Goal: Task Accomplishment & Management: Complete application form

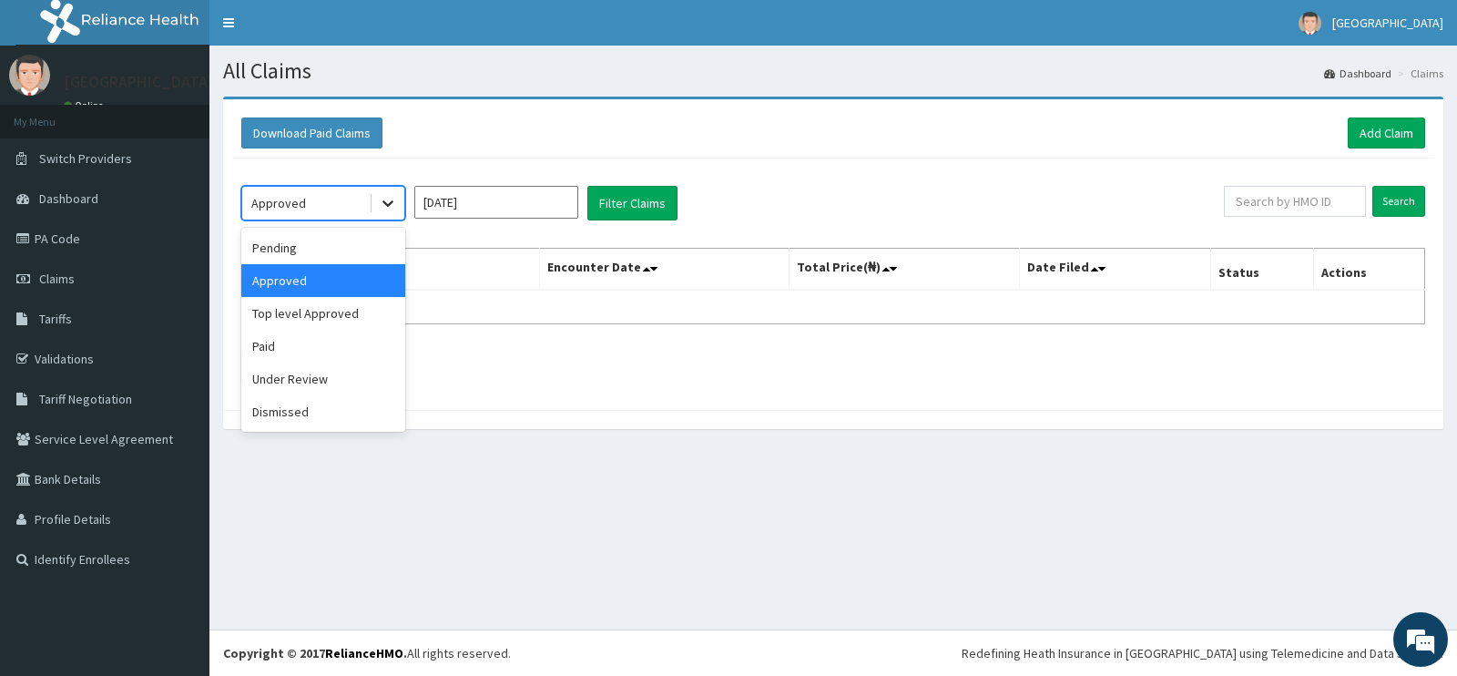
click at [378, 205] on div at bounding box center [388, 203] width 33 height 33
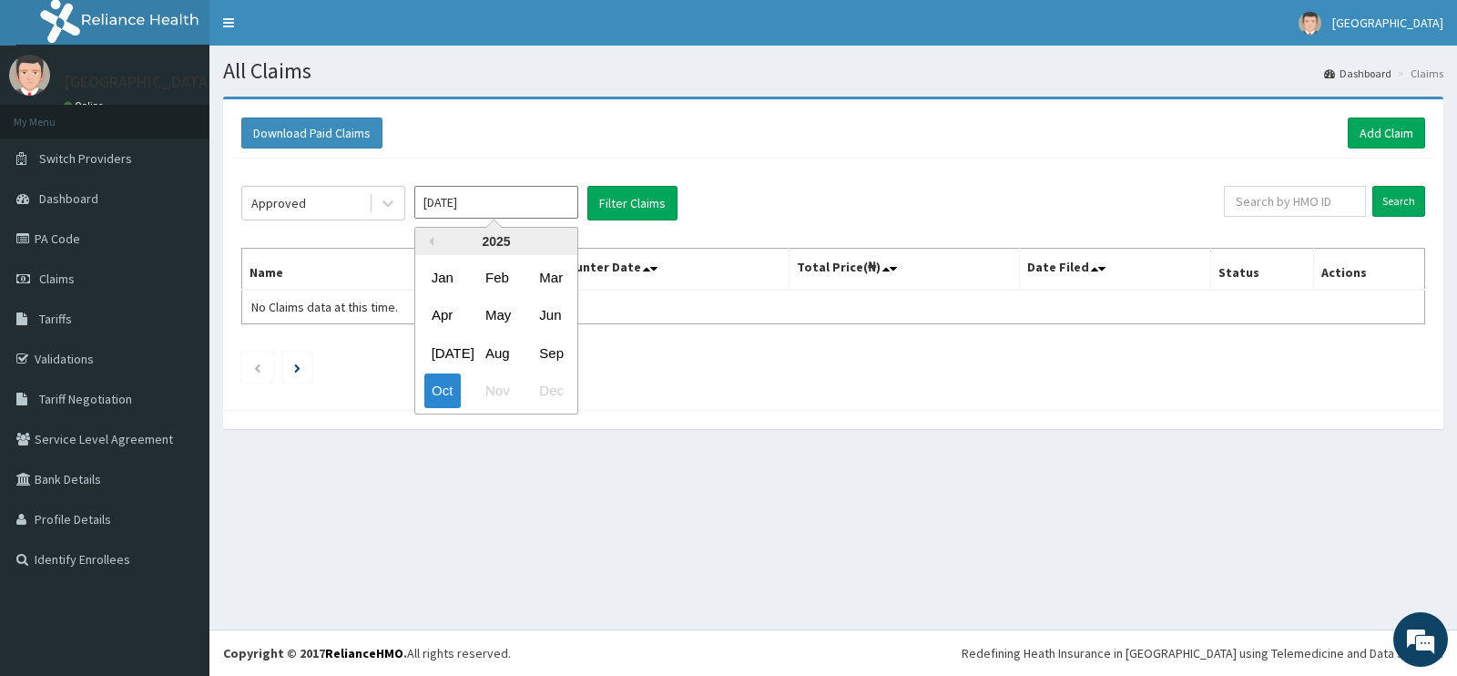
click at [519, 199] on input "[DATE]" at bounding box center [496, 202] width 164 height 33
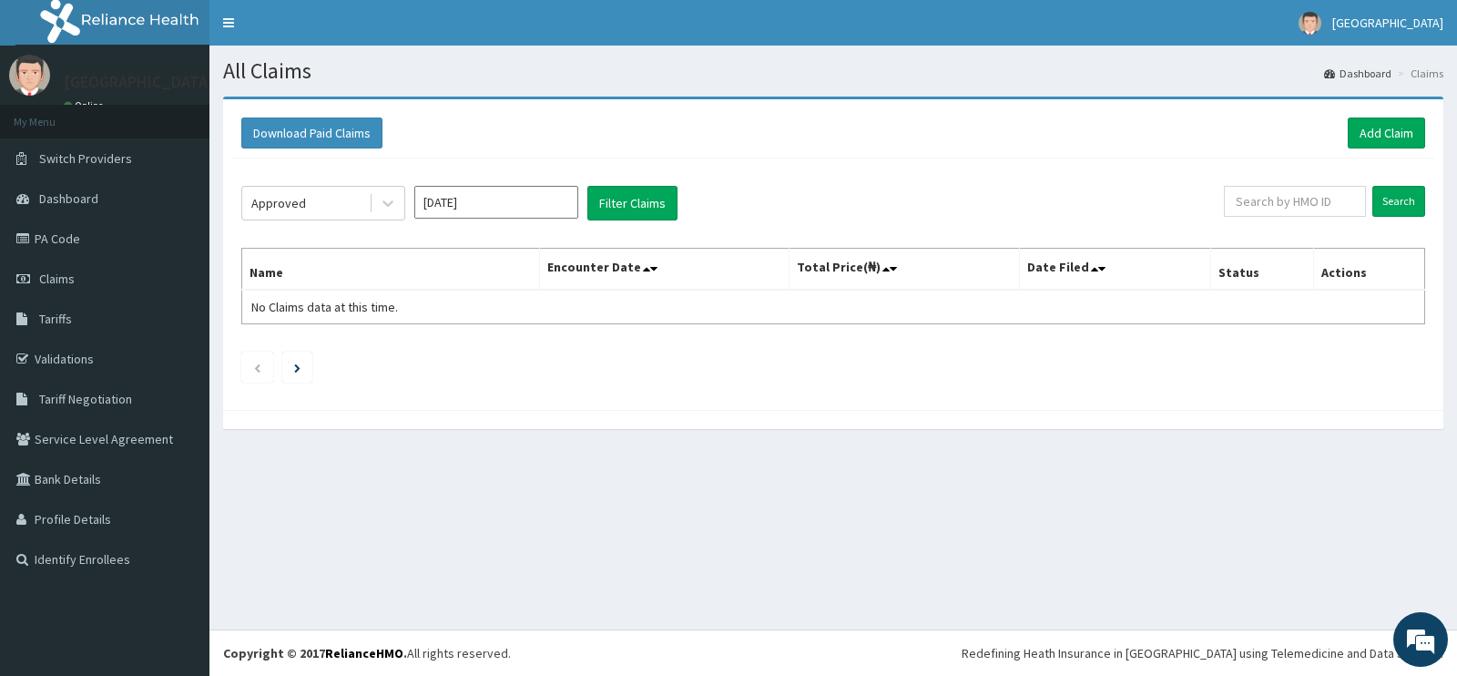
click at [738, 129] on div "Download Paid Claims Add Claim" at bounding box center [833, 133] width 1184 height 31
drag, startPoint x: 510, startPoint y: 203, endPoint x: 501, endPoint y: 202, distance: 9.2
click at [506, 204] on input "[DATE]" at bounding box center [496, 202] width 164 height 33
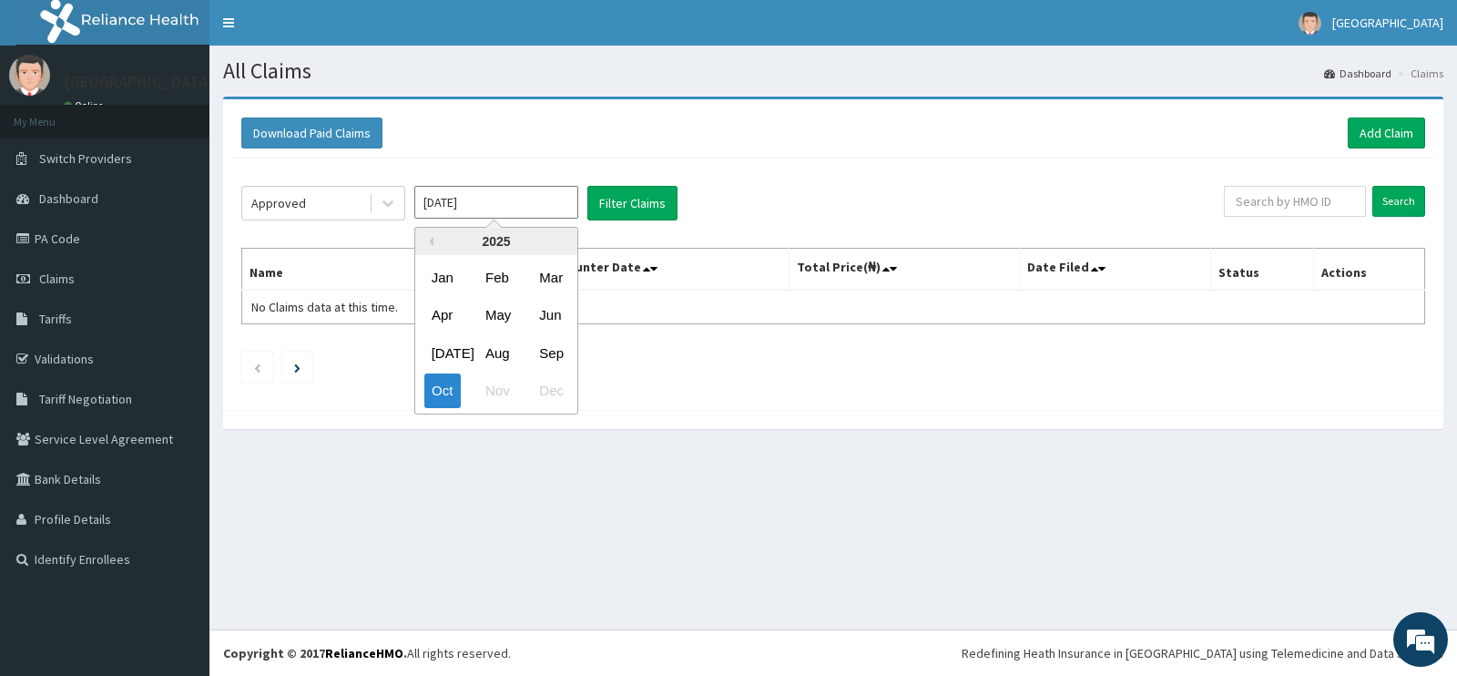
click at [539, 348] on div "Sep" at bounding box center [550, 353] width 36 height 34
type input "[DATE]"
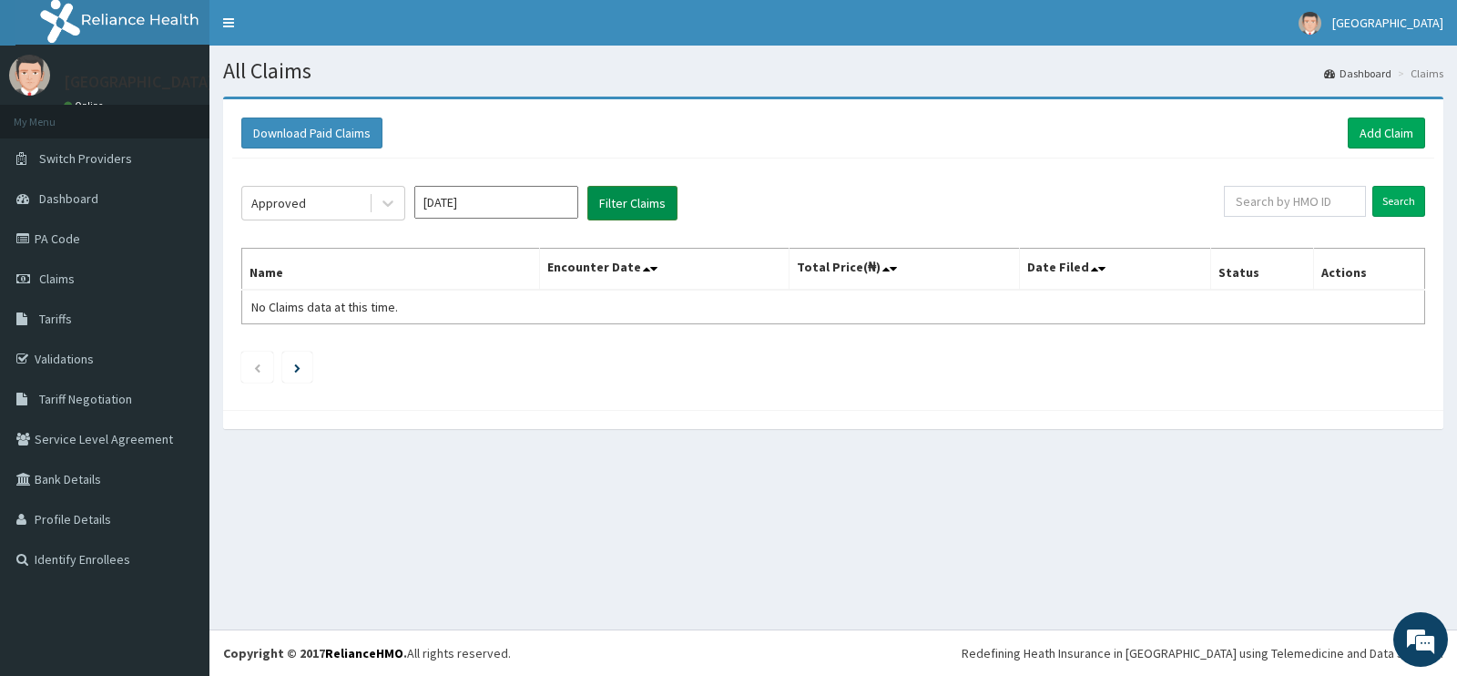
click at [654, 193] on button "Filter Claims" at bounding box center [633, 203] width 90 height 35
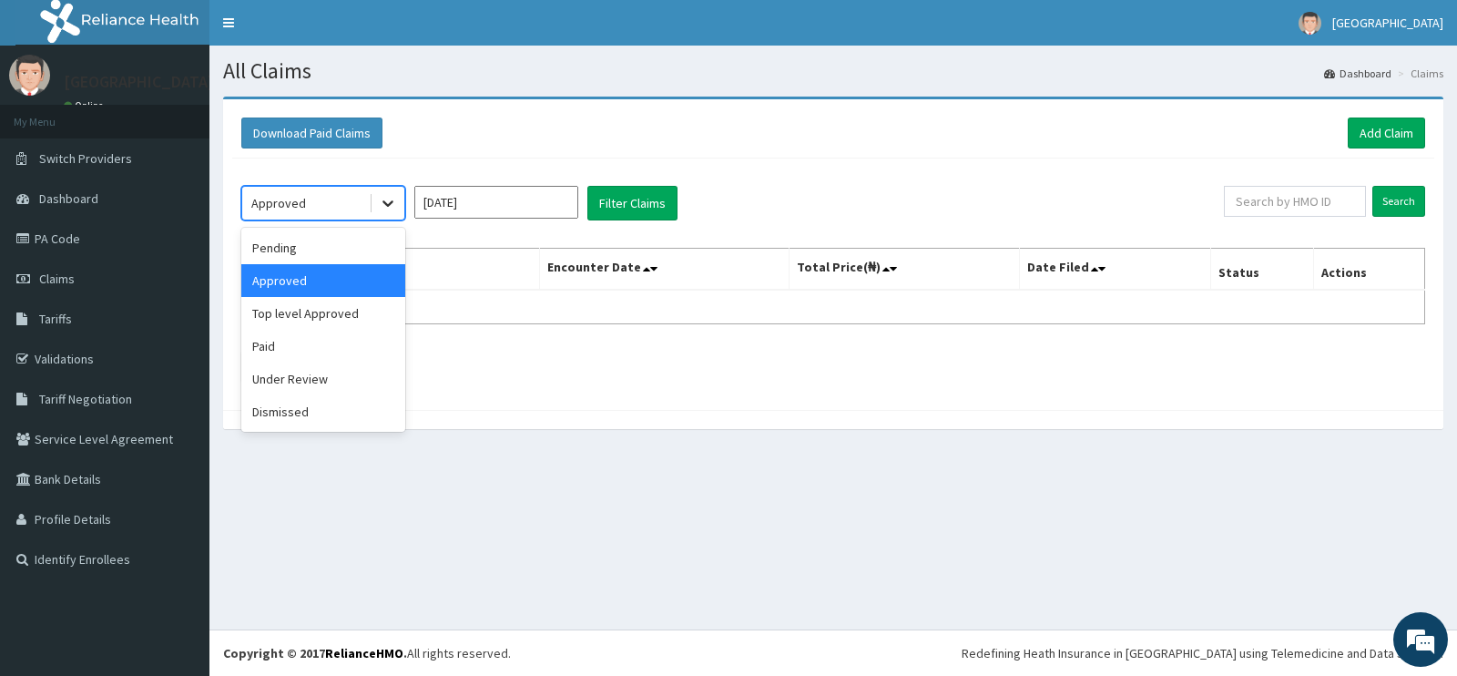
click at [376, 207] on div at bounding box center [388, 203] width 33 height 33
drag, startPoint x: 305, startPoint y: 359, endPoint x: 312, endPoint y: 348, distance: 13.1
click at [305, 358] on div "Paid" at bounding box center [323, 346] width 164 height 33
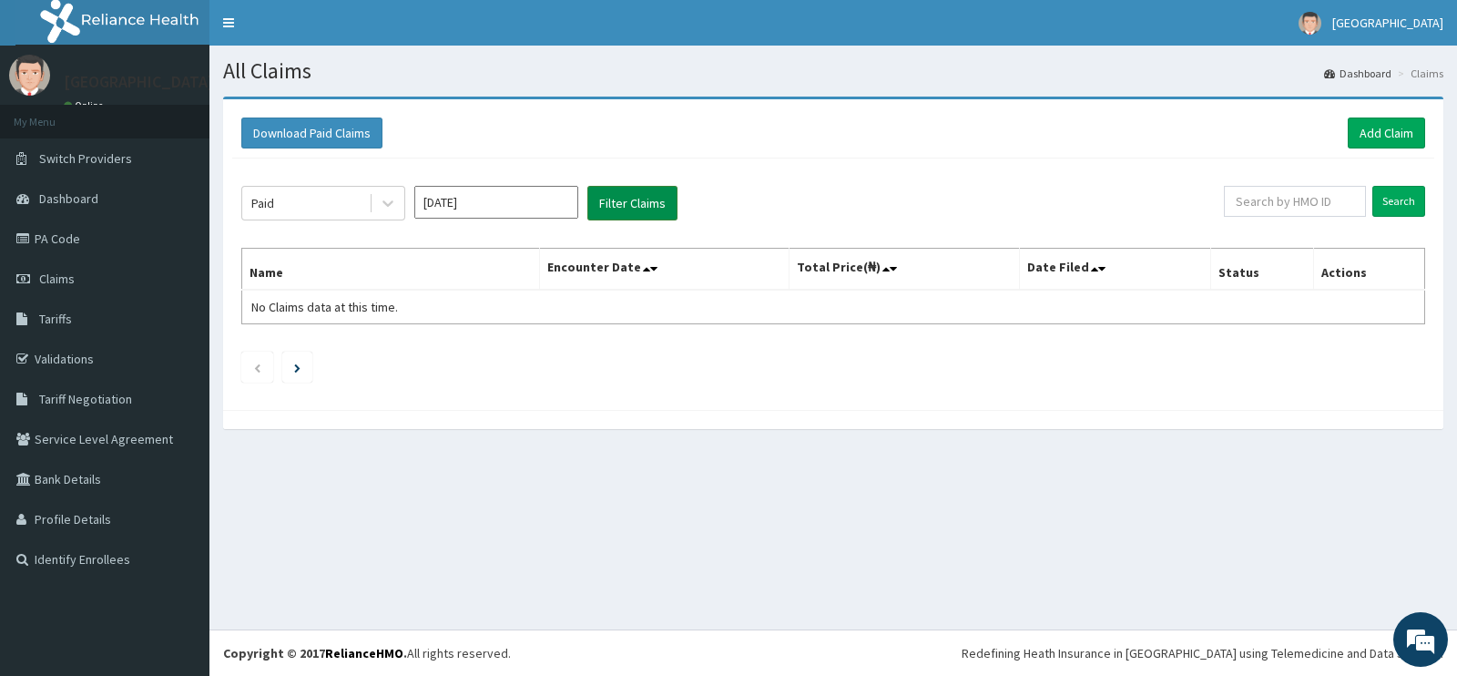
click at [606, 194] on button "Filter Claims" at bounding box center [633, 203] width 90 height 35
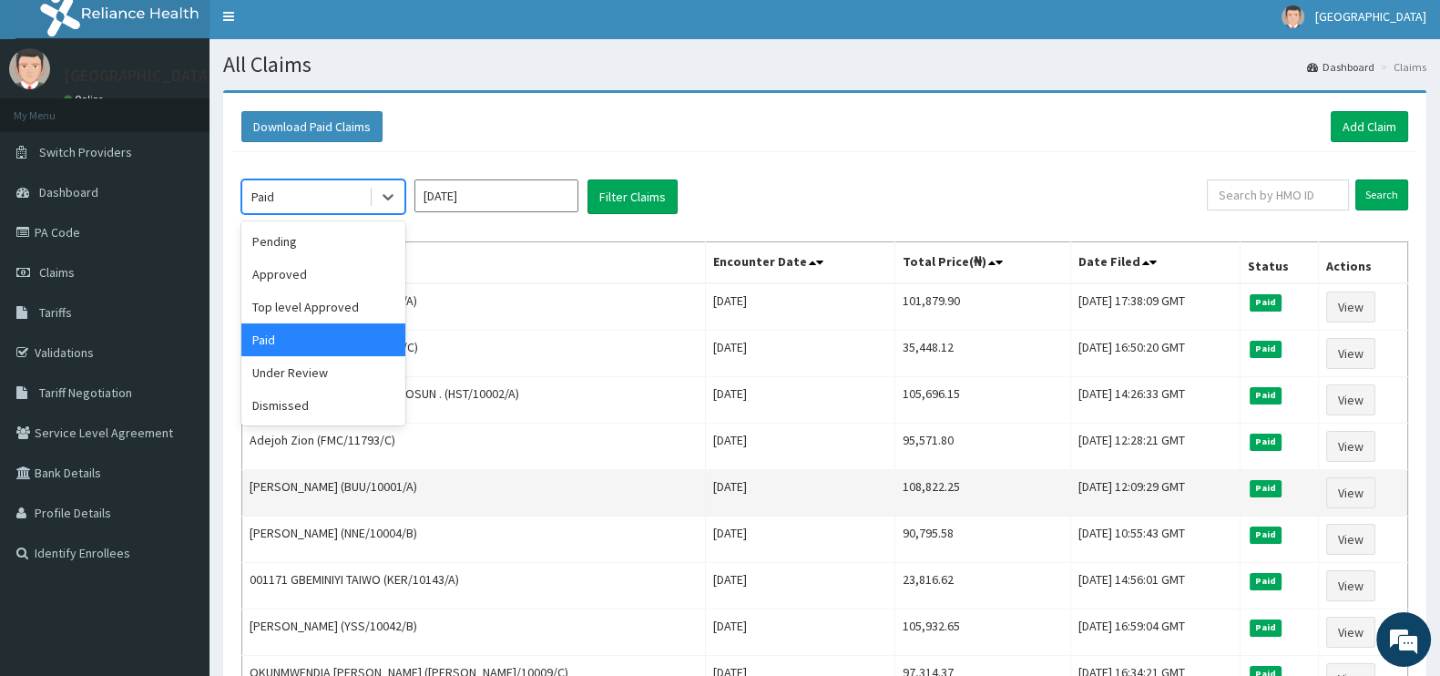
scroll to position [5, 0]
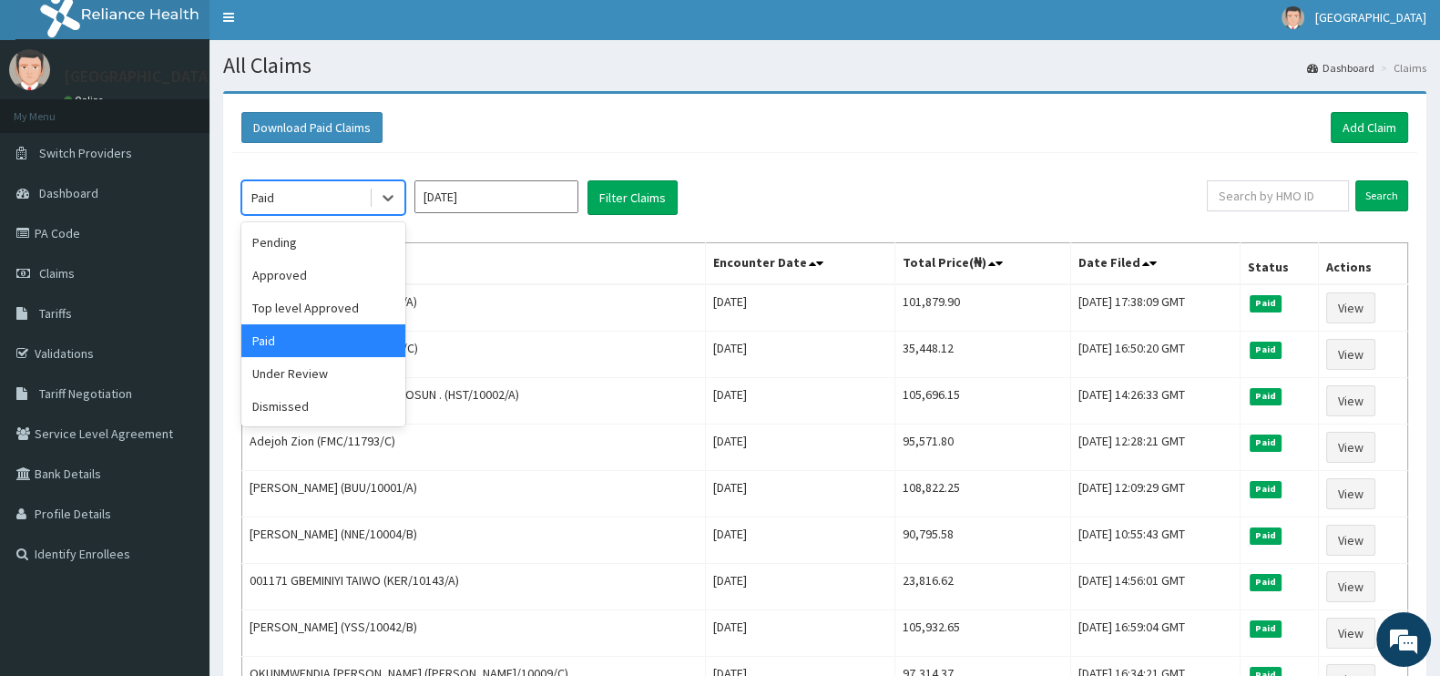
click at [374, 314] on div "Top level Approved" at bounding box center [323, 307] width 164 height 33
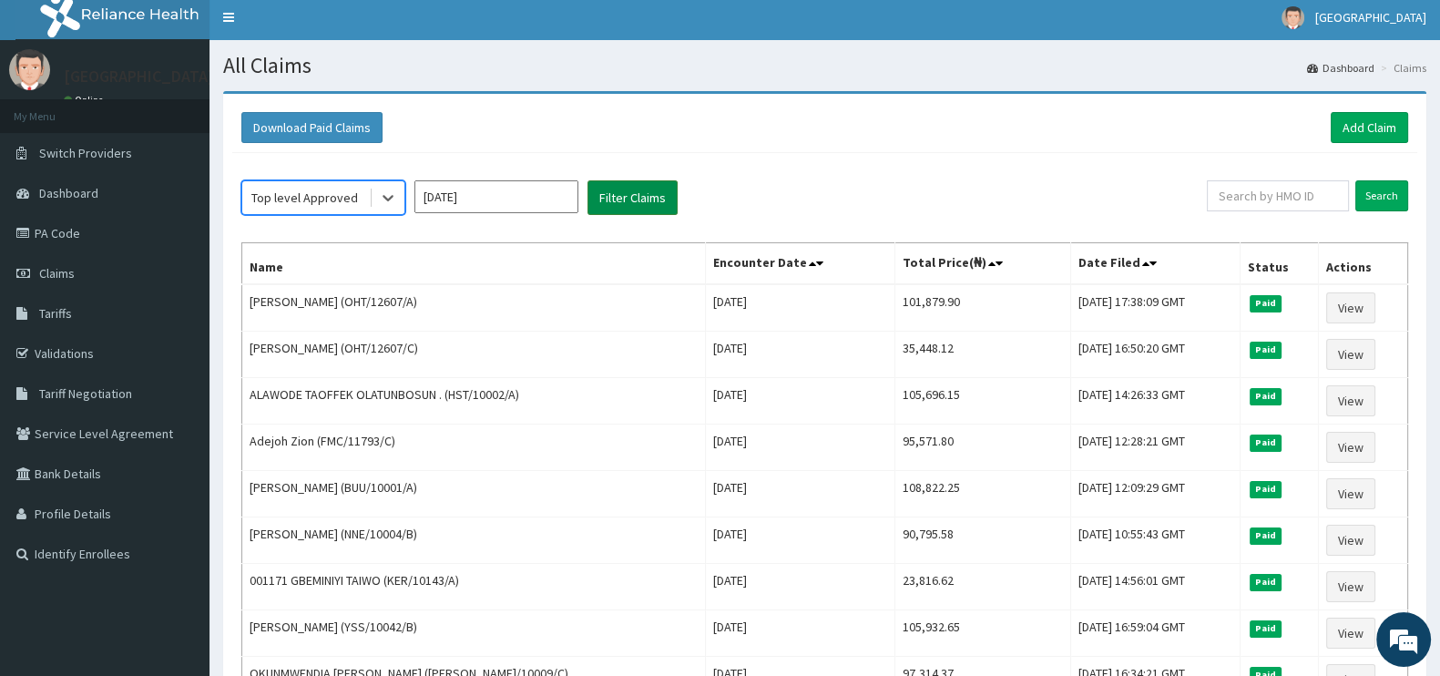
click at [642, 200] on button "Filter Claims" at bounding box center [633, 197] width 90 height 35
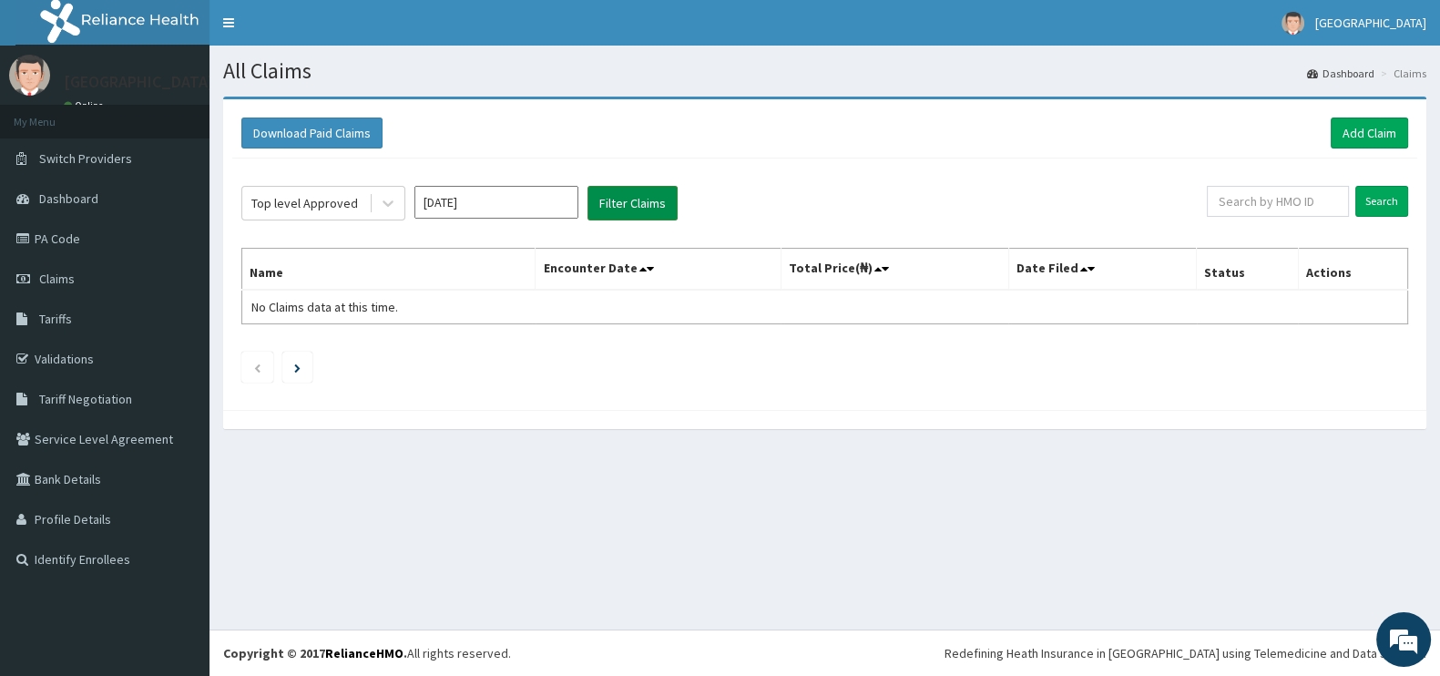
scroll to position [0, 0]
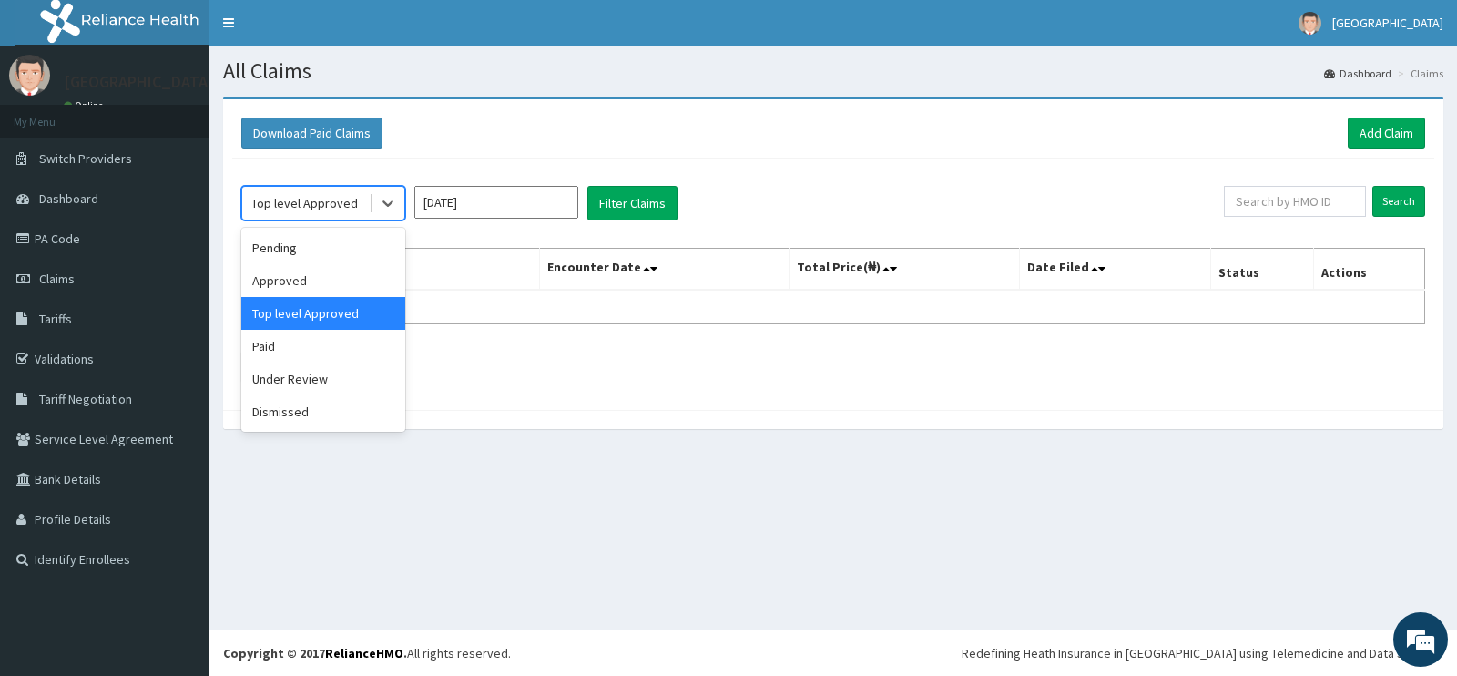
click at [364, 283] on div "Approved" at bounding box center [323, 280] width 164 height 33
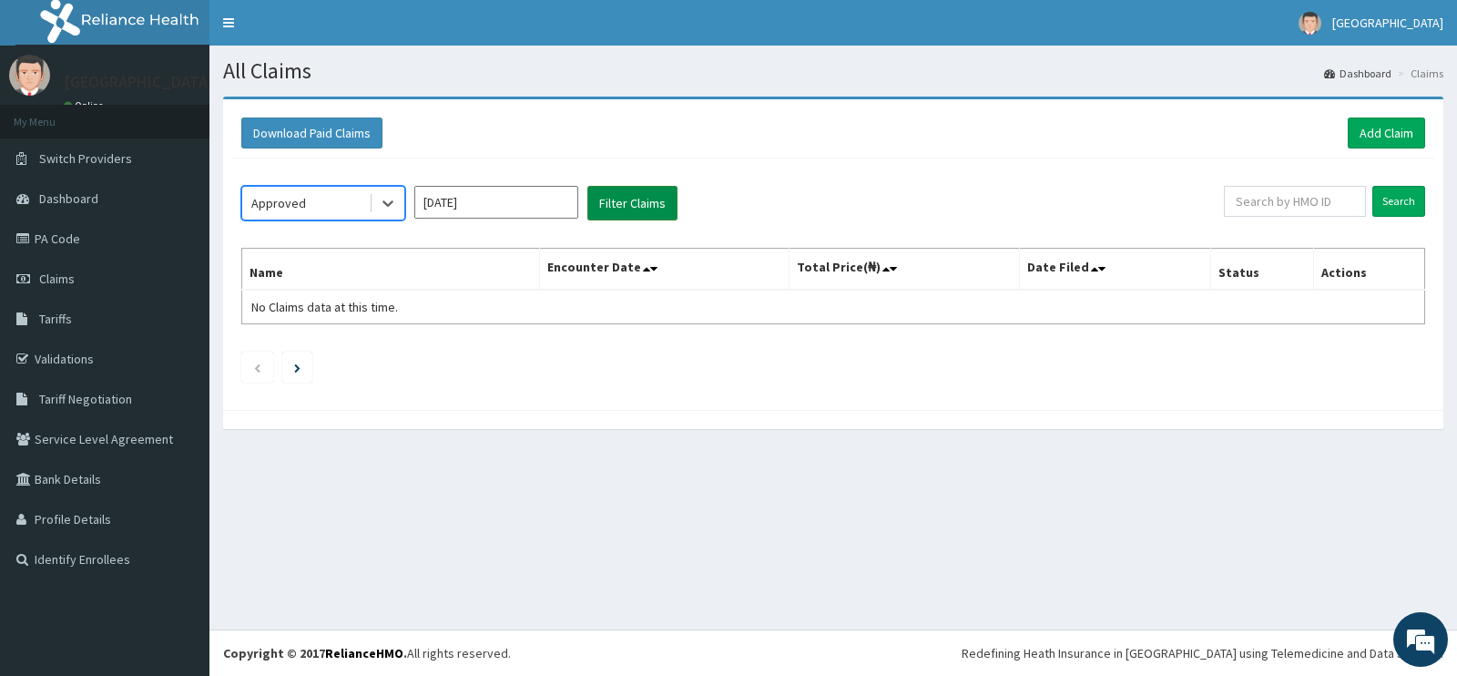
click at [653, 192] on button "Filter Claims" at bounding box center [633, 203] width 90 height 35
click at [651, 207] on button "Filter Claims" at bounding box center [633, 203] width 90 height 35
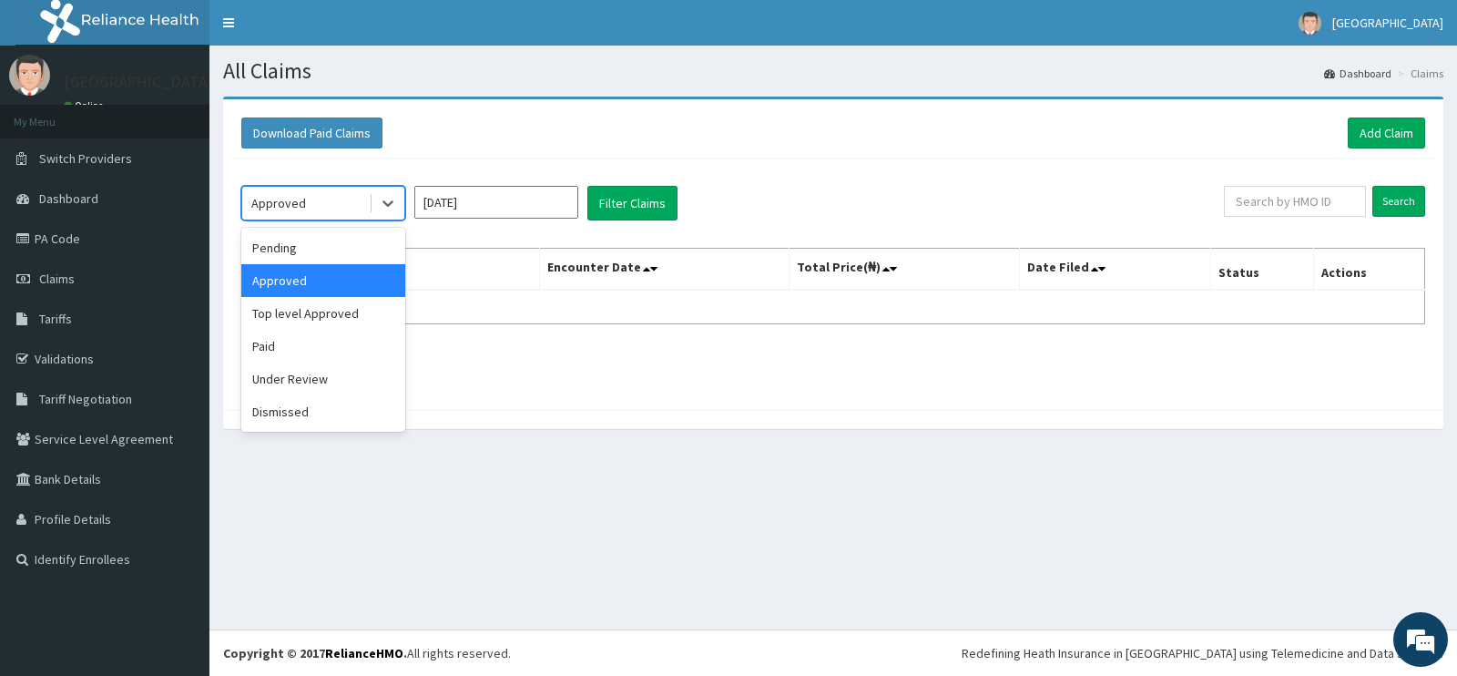
click at [342, 396] on div "Dismissed" at bounding box center [323, 411] width 164 height 33
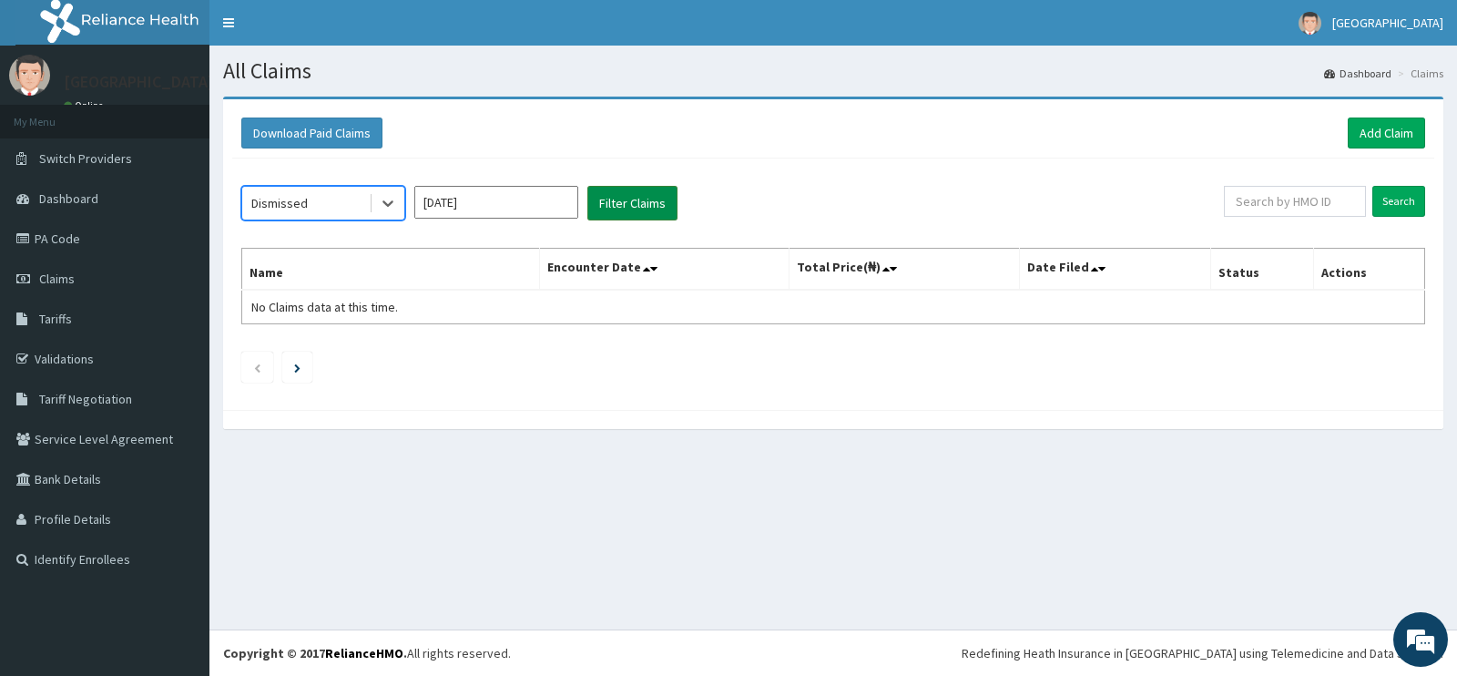
click at [646, 207] on button "Filter Claims" at bounding box center [633, 203] width 90 height 35
click at [647, 199] on button "Filter Claims" at bounding box center [633, 203] width 90 height 35
click at [630, 198] on button "Filter Claims" at bounding box center [633, 203] width 90 height 35
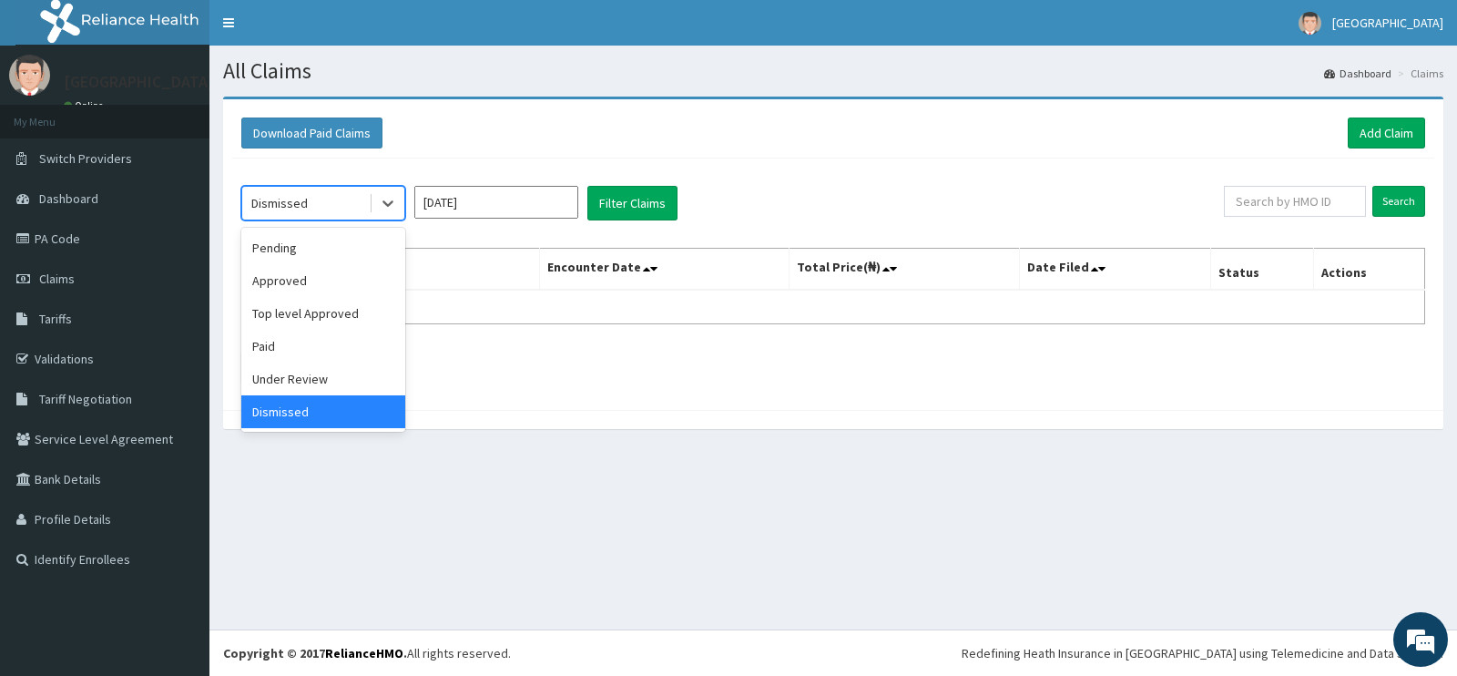
click at [363, 385] on div "Under Review" at bounding box center [323, 379] width 164 height 33
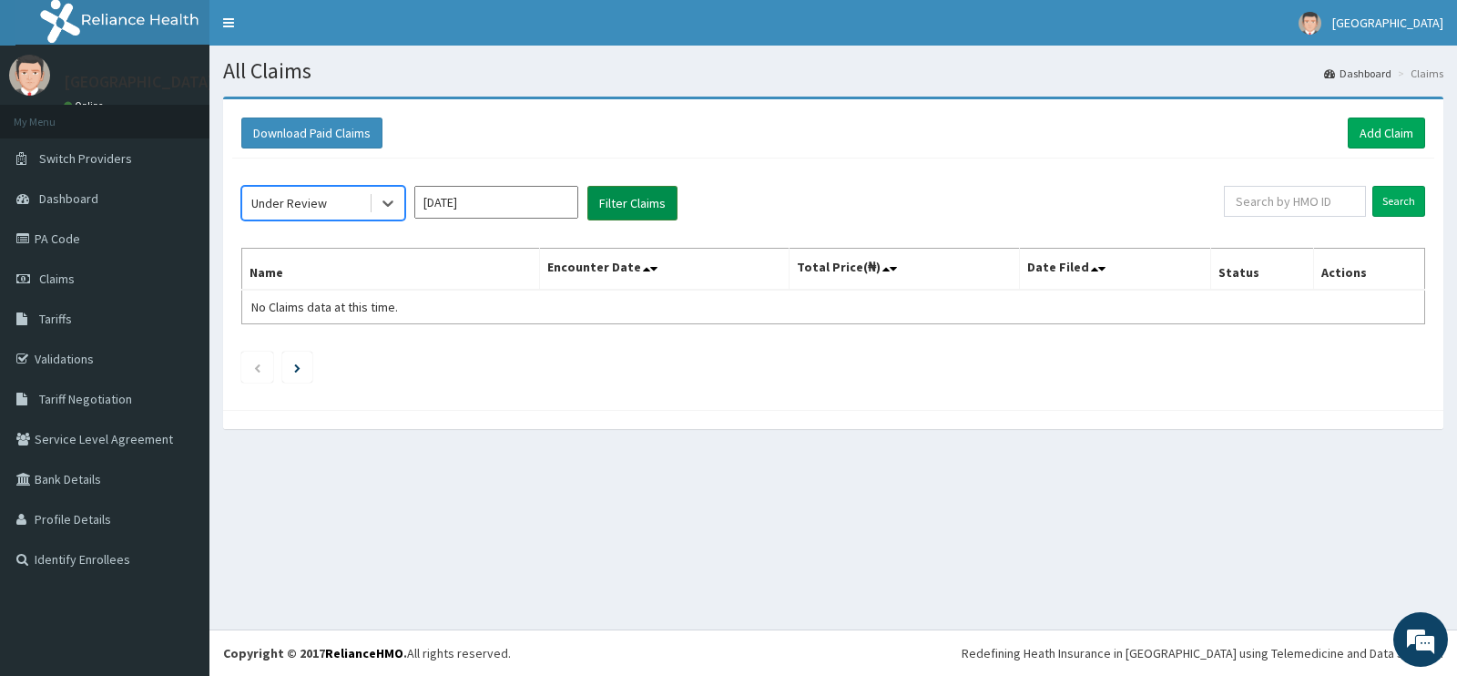
click at [640, 205] on button "Filter Claims" at bounding box center [633, 203] width 90 height 35
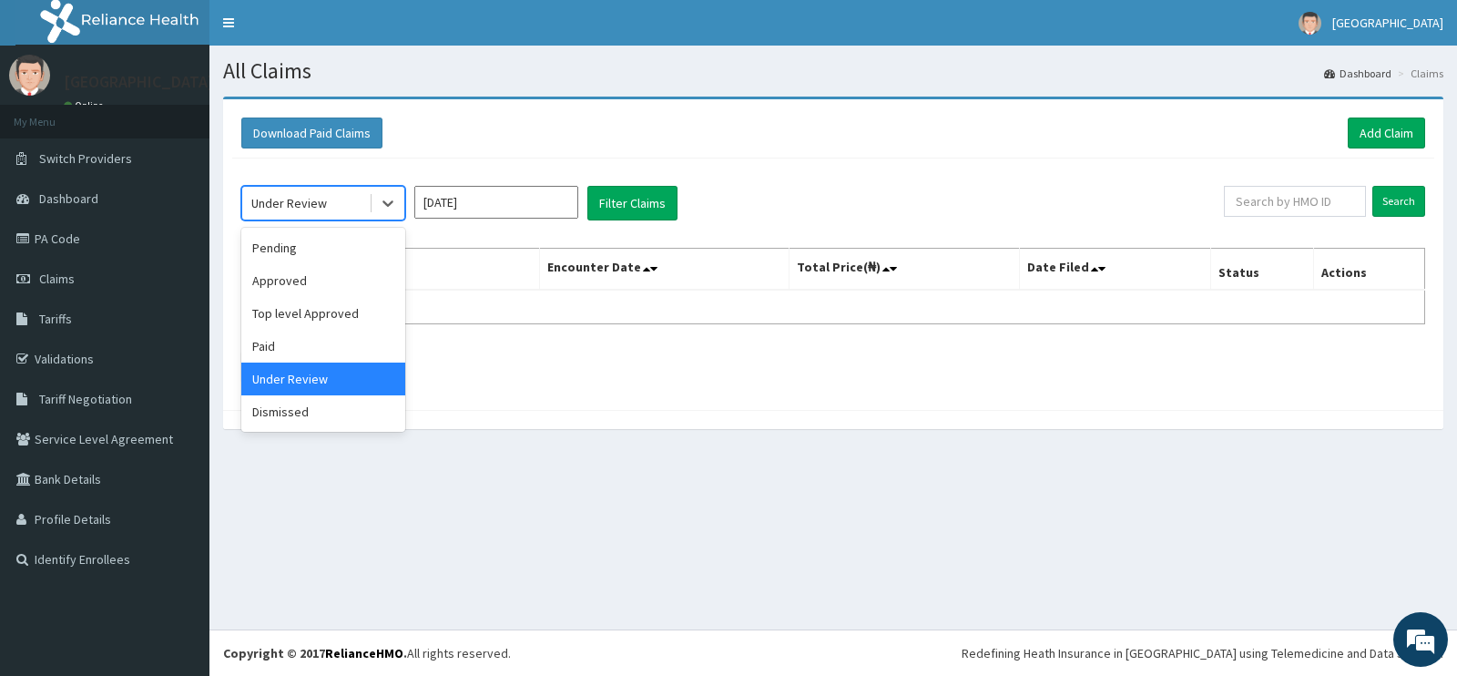
click at [348, 356] on div "Paid" at bounding box center [323, 346] width 164 height 33
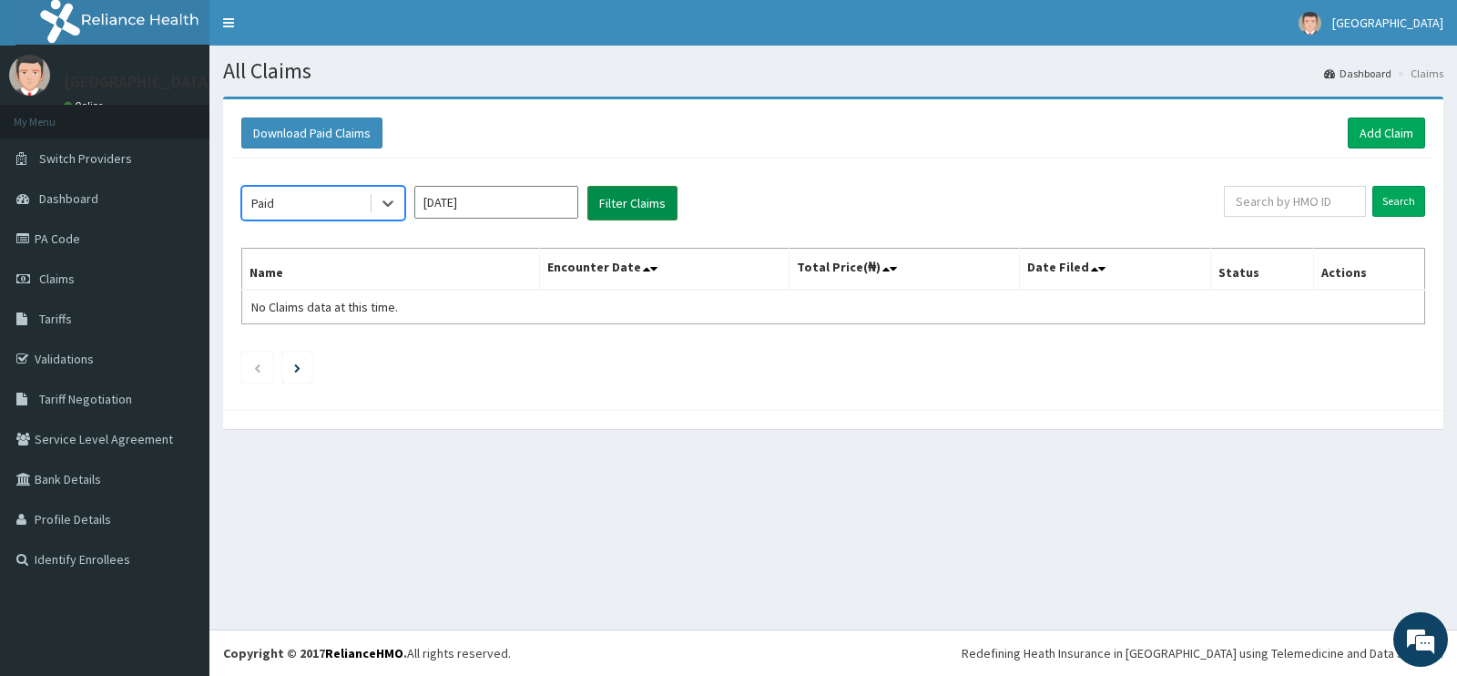
click at [659, 196] on button "Filter Claims" at bounding box center [633, 203] width 90 height 35
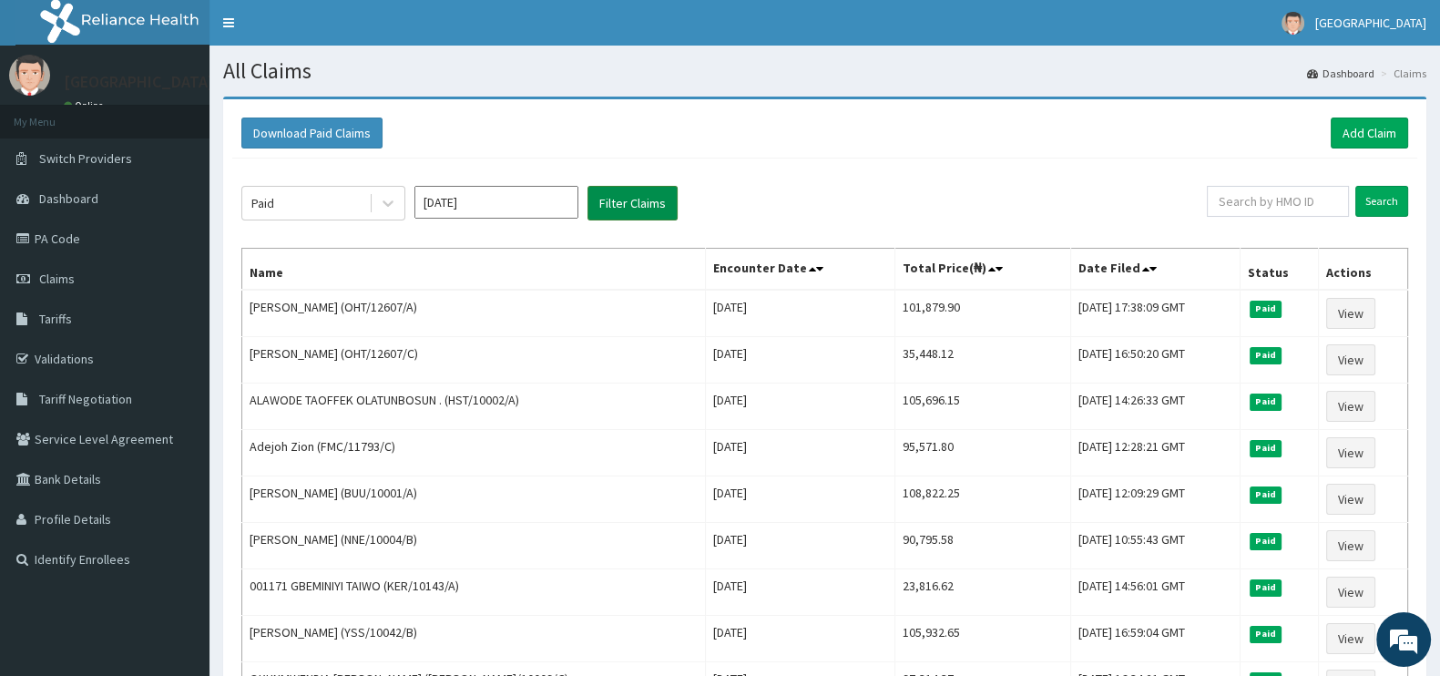
click at [588, 186] on button "Filter Claims" at bounding box center [633, 203] width 90 height 35
click at [1355, 132] on link "Add Claim" at bounding box center [1369, 133] width 77 height 31
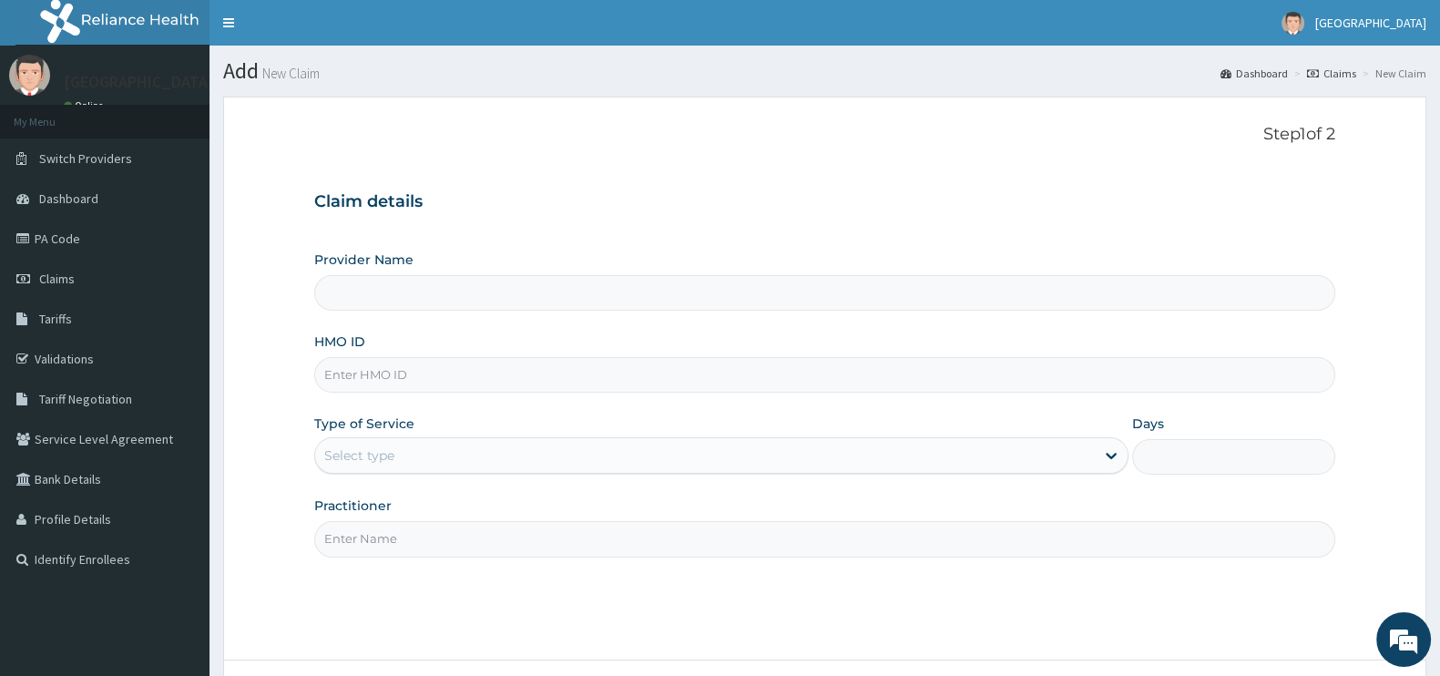
type input "[GEOGRAPHIC_DATA]"
type input "o"
type input "OHT/12804/A"
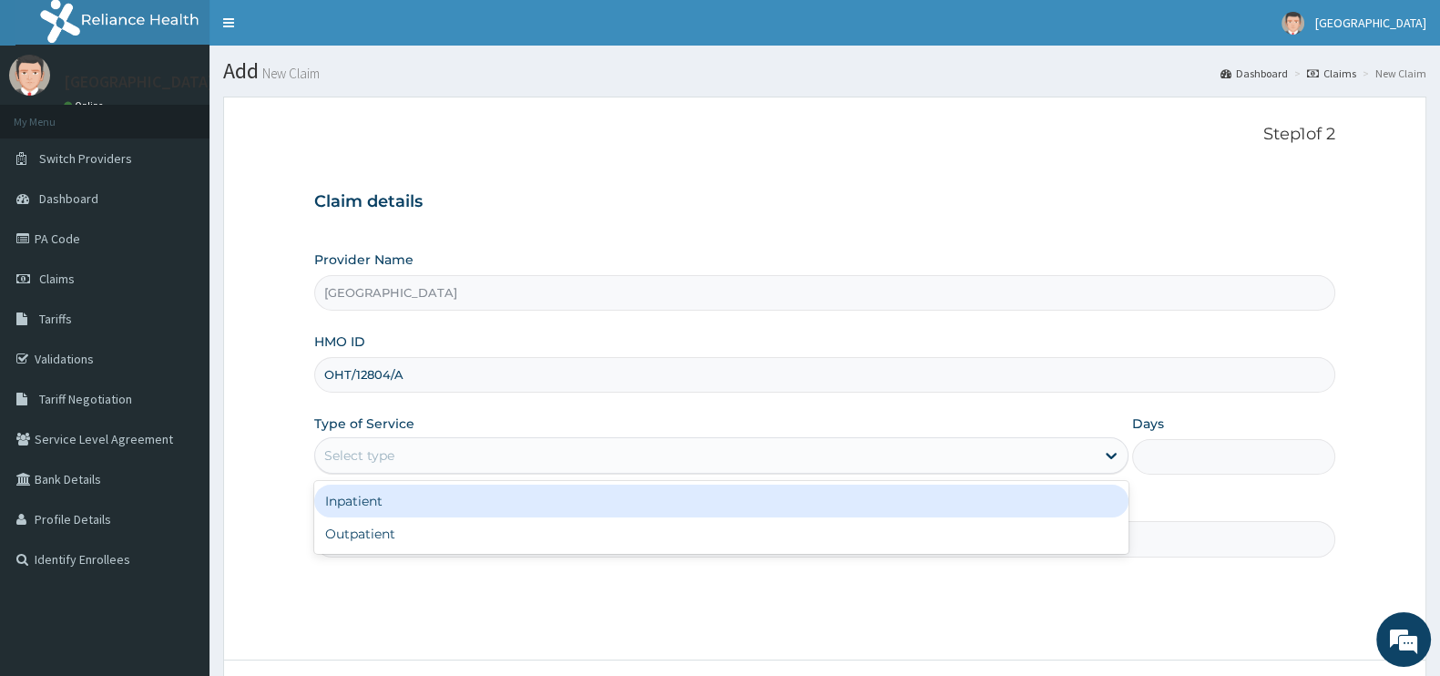
click at [435, 464] on div "Select type" at bounding box center [705, 455] width 780 height 29
click at [394, 512] on div "Inpatient" at bounding box center [721, 501] width 814 height 33
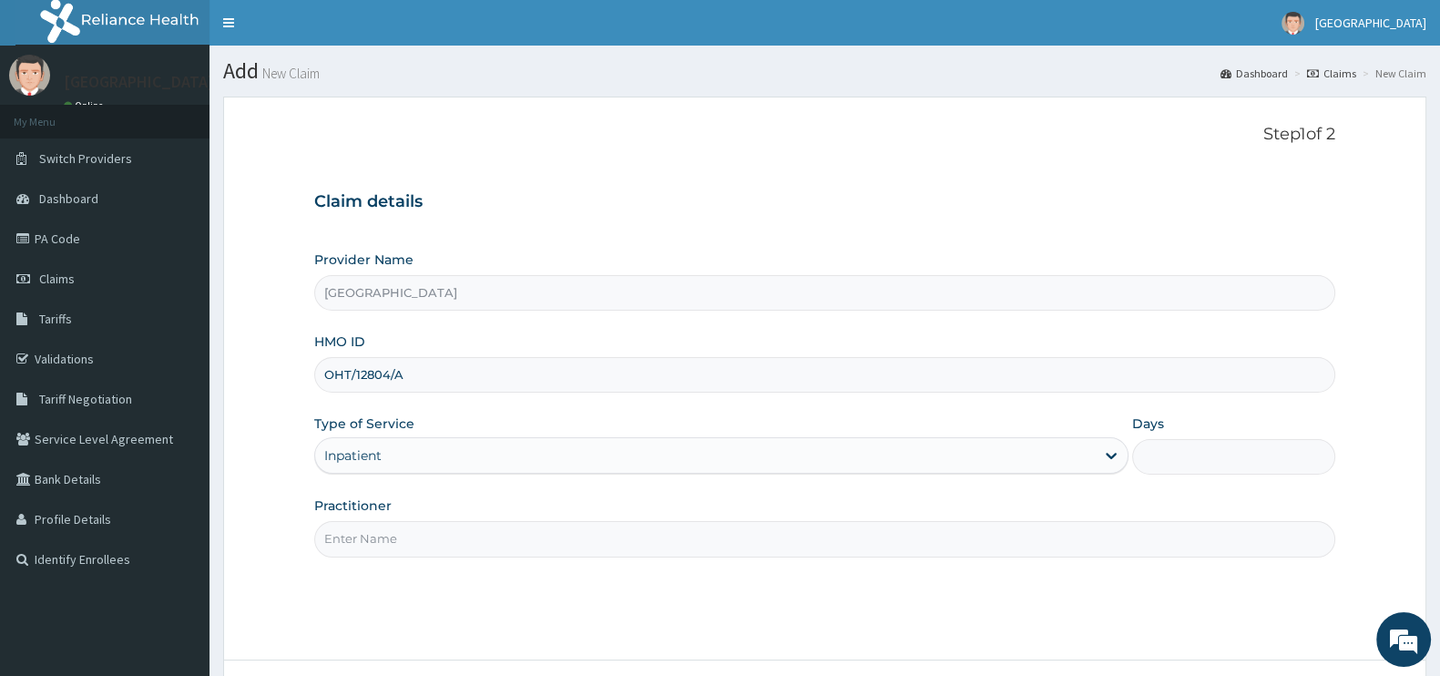
click at [399, 503] on div "Practitioner" at bounding box center [824, 526] width 1021 height 60
click at [1180, 455] on input "Days" at bounding box center [1233, 457] width 203 height 36
type input "2"
click at [551, 527] on input "Practitioner" at bounding box center [824, 539] width 1021 height 36
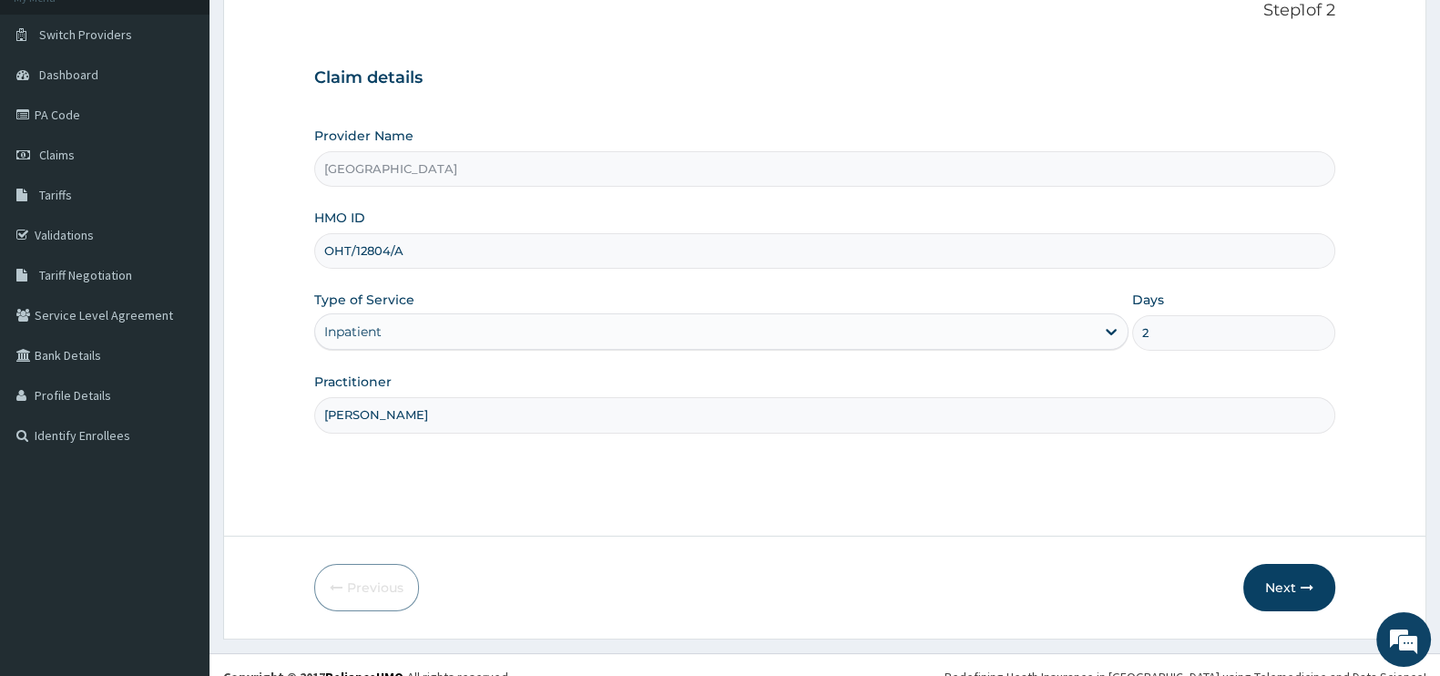
scroll to position [147, 0]
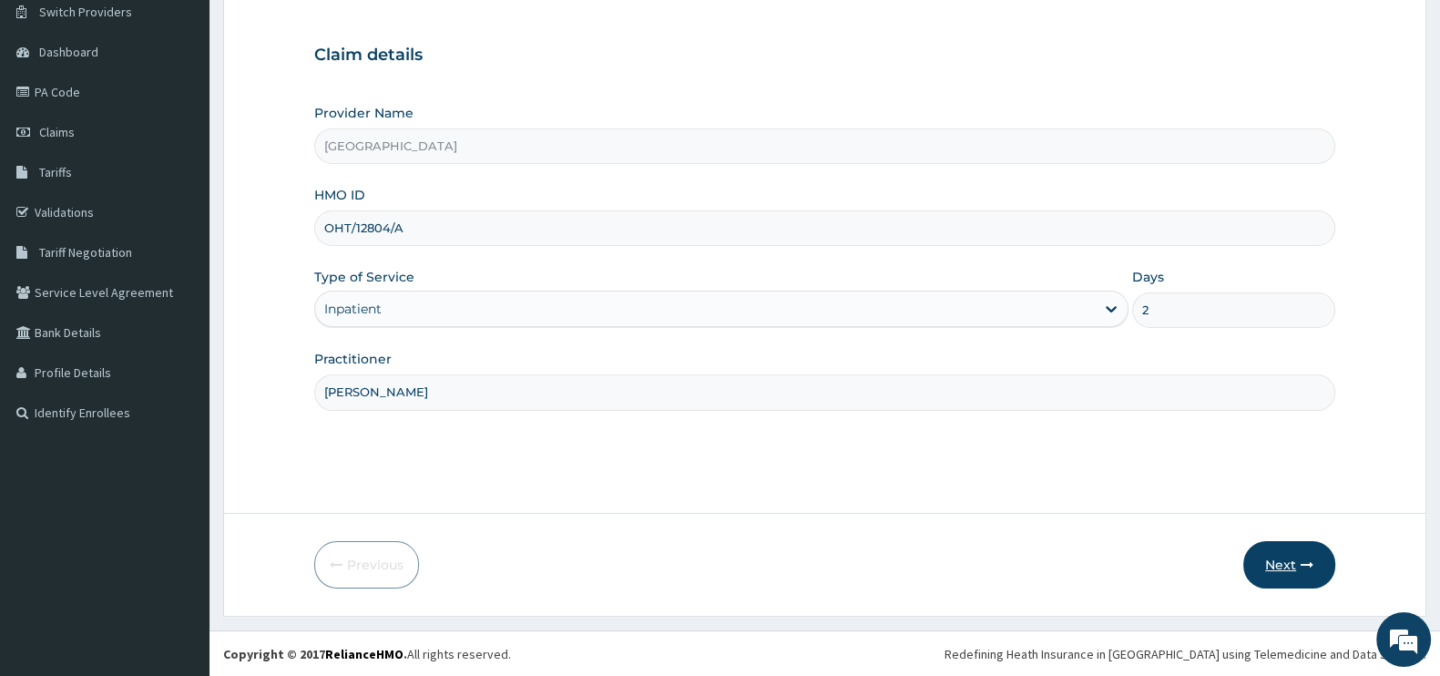
type input "DR. THEOPHILUS"
click at [1293, 562] on button "Next" at bounding box center [1289, 564] width 92 height 47
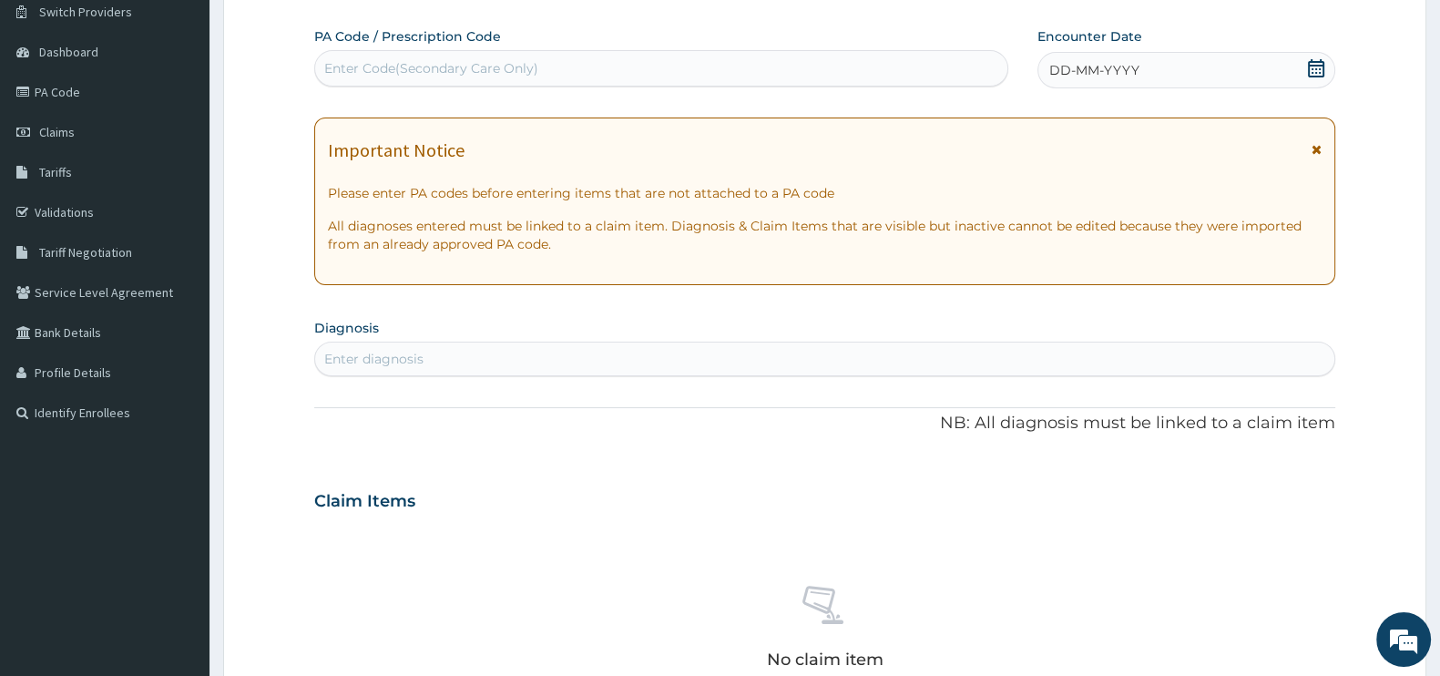
click at [481, 61] on div "Enter Code(Secondary Care Only)" at bounding box center [431, 68] width 214 height 18
paste input "PA/F4D5D3"
type input "PA/F4D5D3"
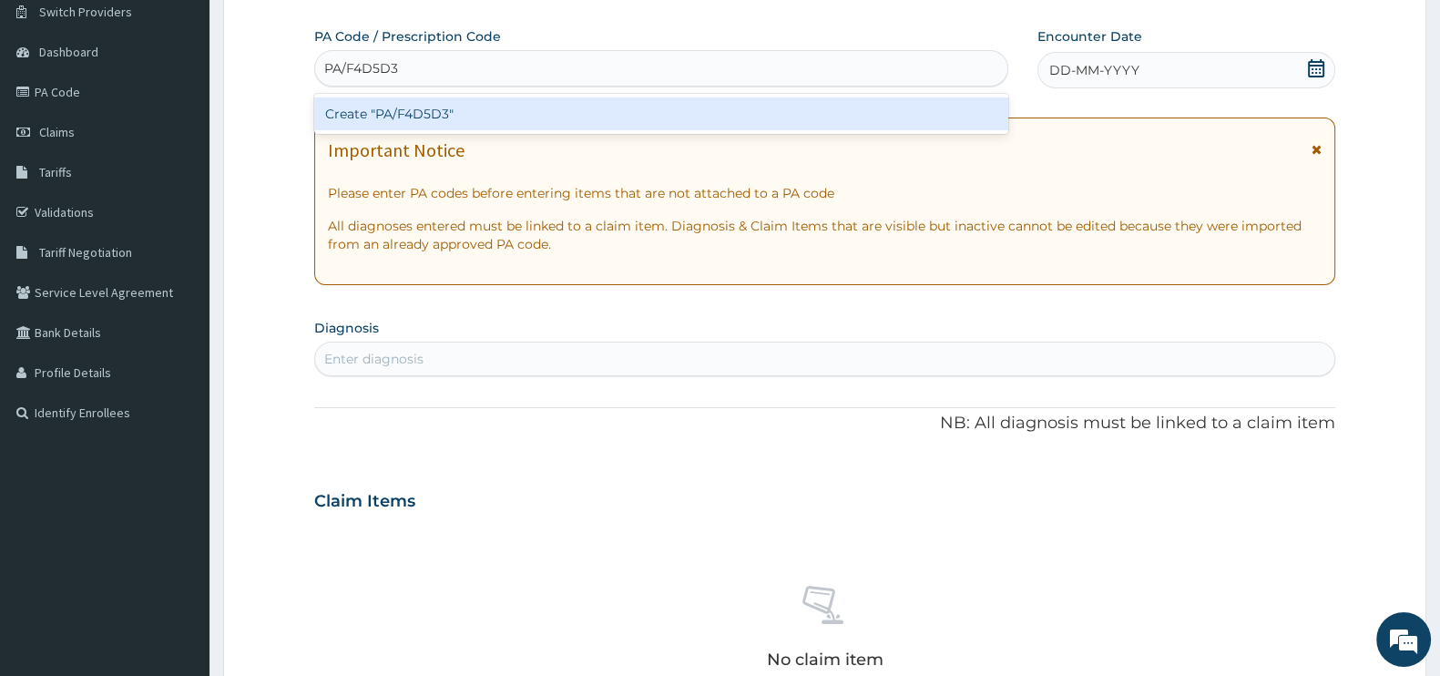
click at [450, 118] on div "Create "PA/F4D5D3"" at bounding box center [661, 113] width 694 height 33
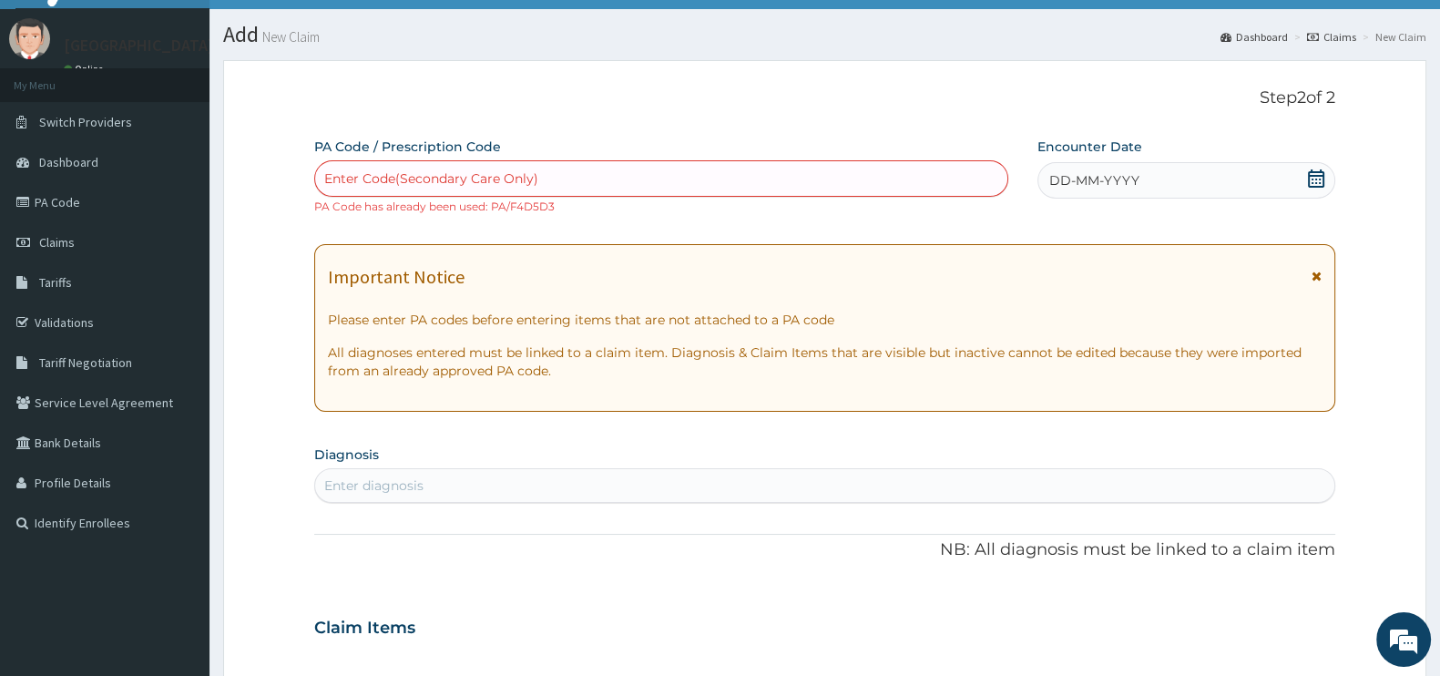
scroll to position [0, 0]
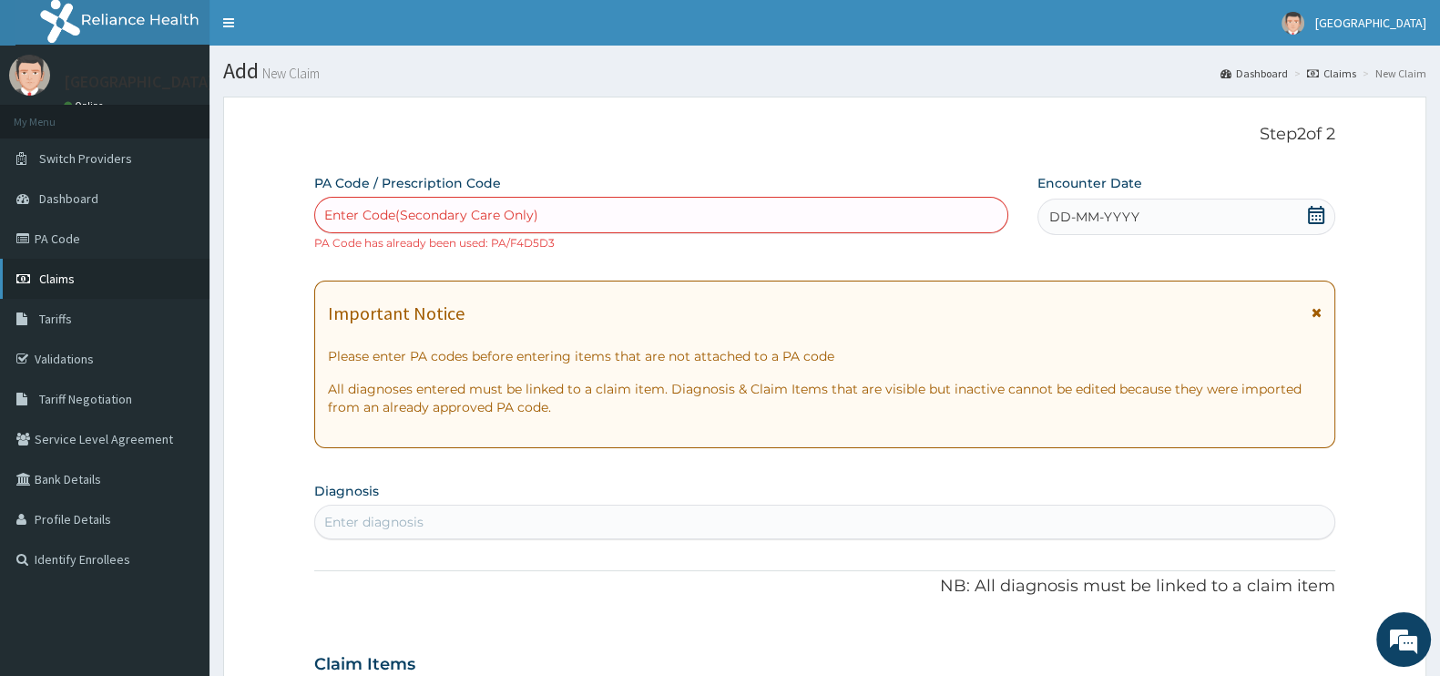
click at [50, 276] on span "Claims" at bounding box center [57, 279] width 36 height 16
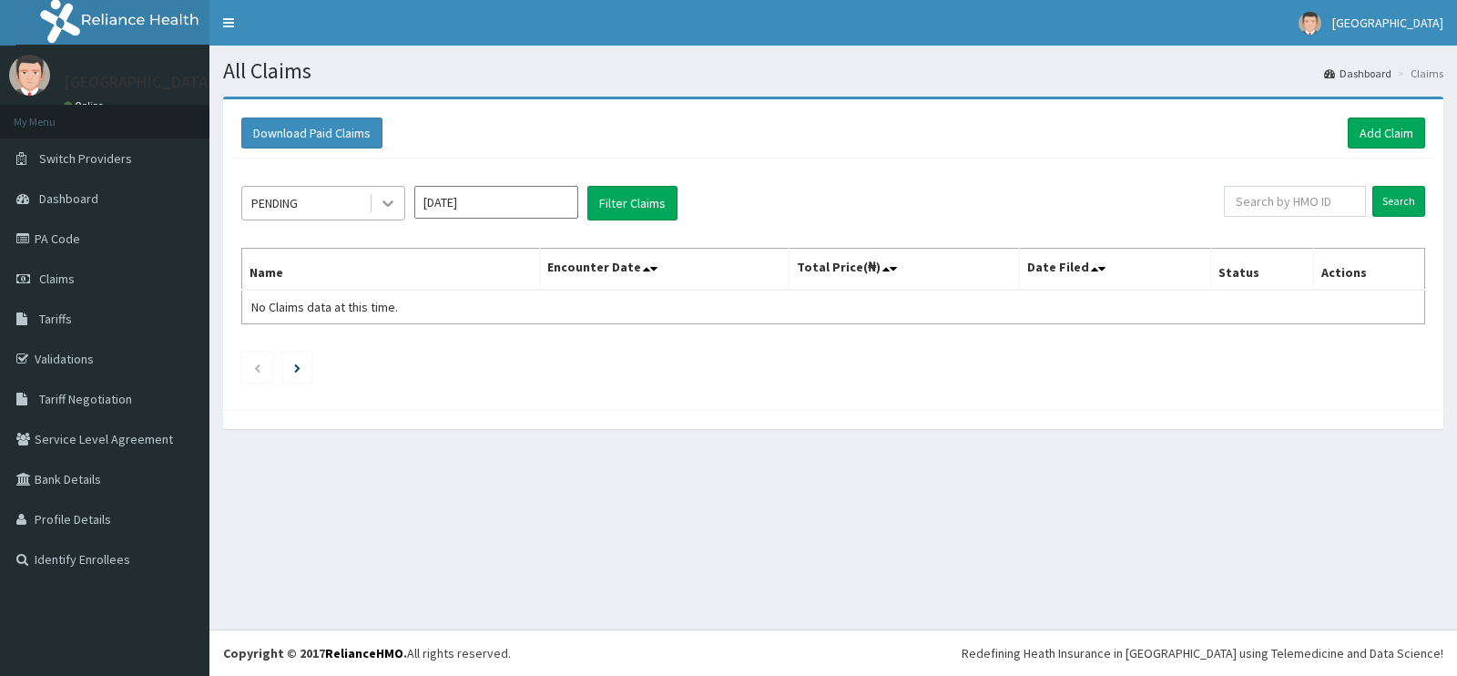
click at [382, 198] on icon at bounding box center [388, 203] width 18 height 18
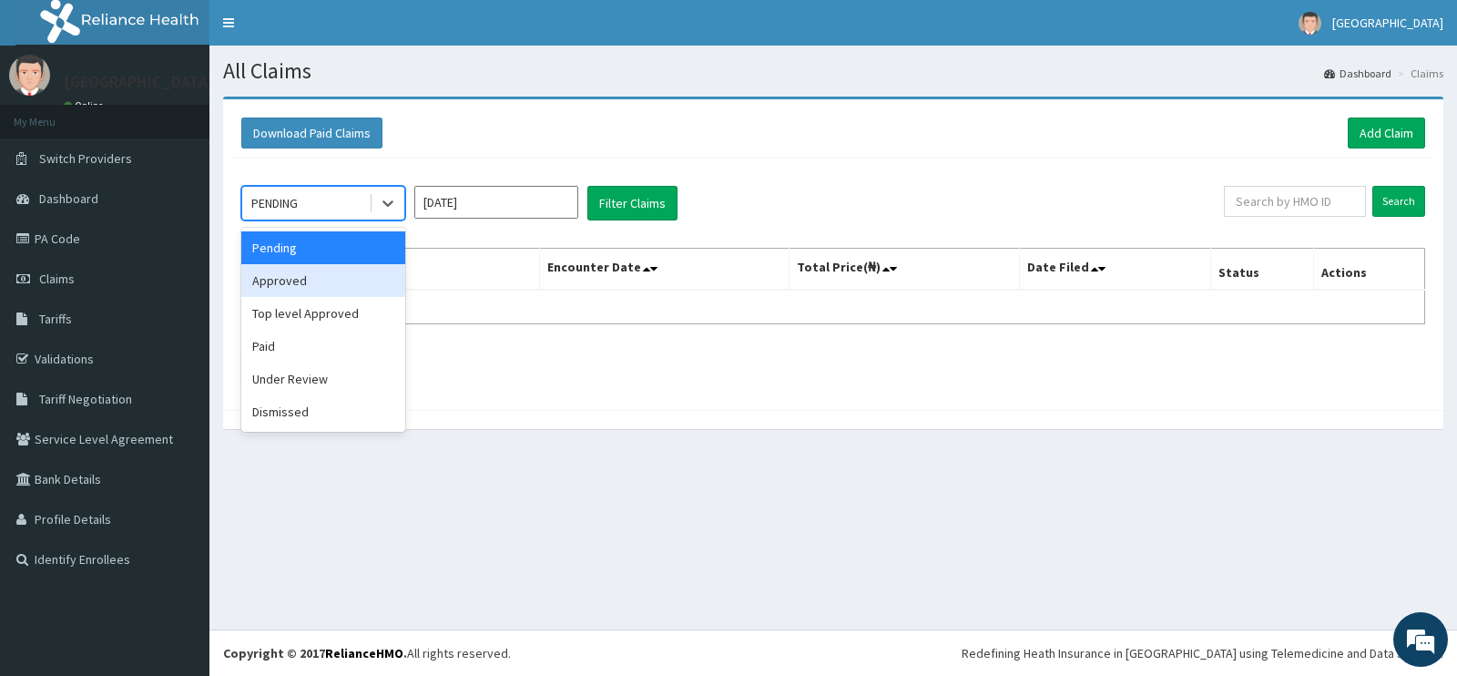
click at [301, 292] on div "Approved" at bounding box center [323, 280] width 164 height 33
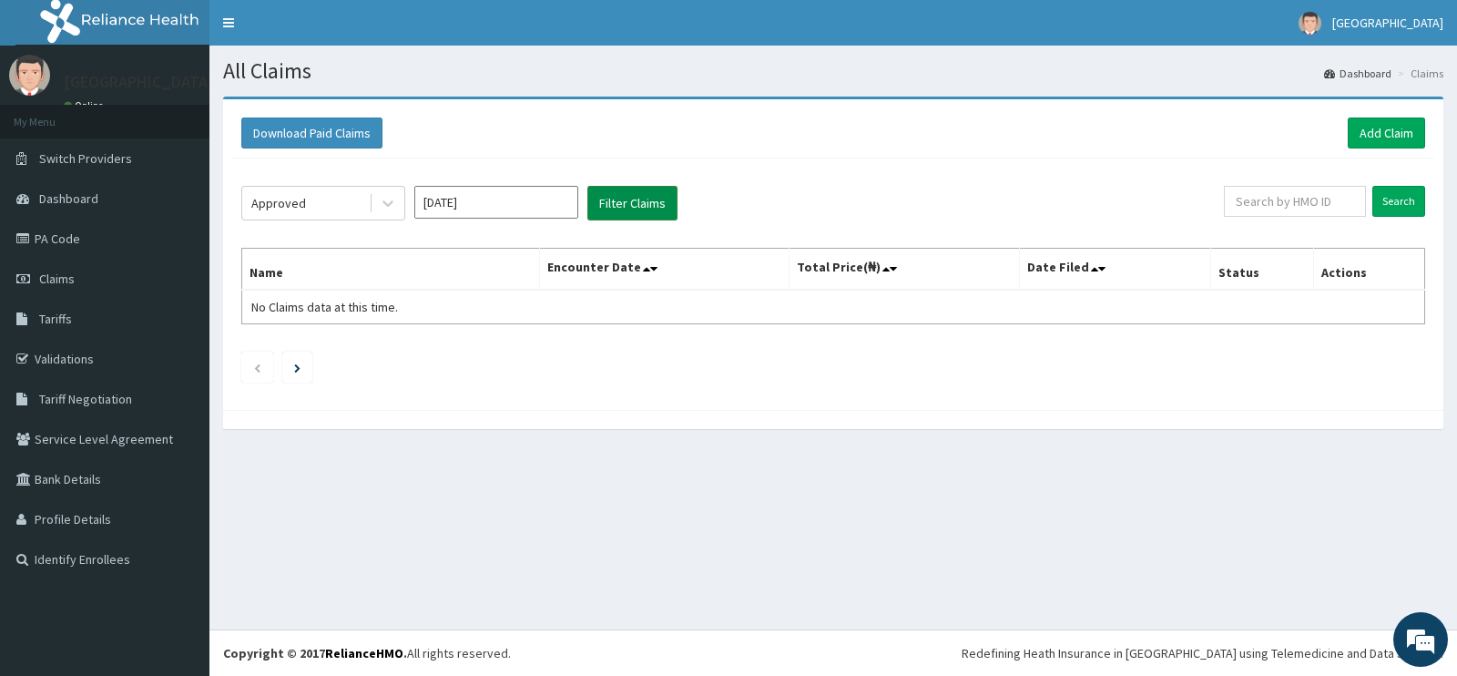
click at [618, 199] on button "Filter Claims" at bounding box center [633, 203] width 90 height 35
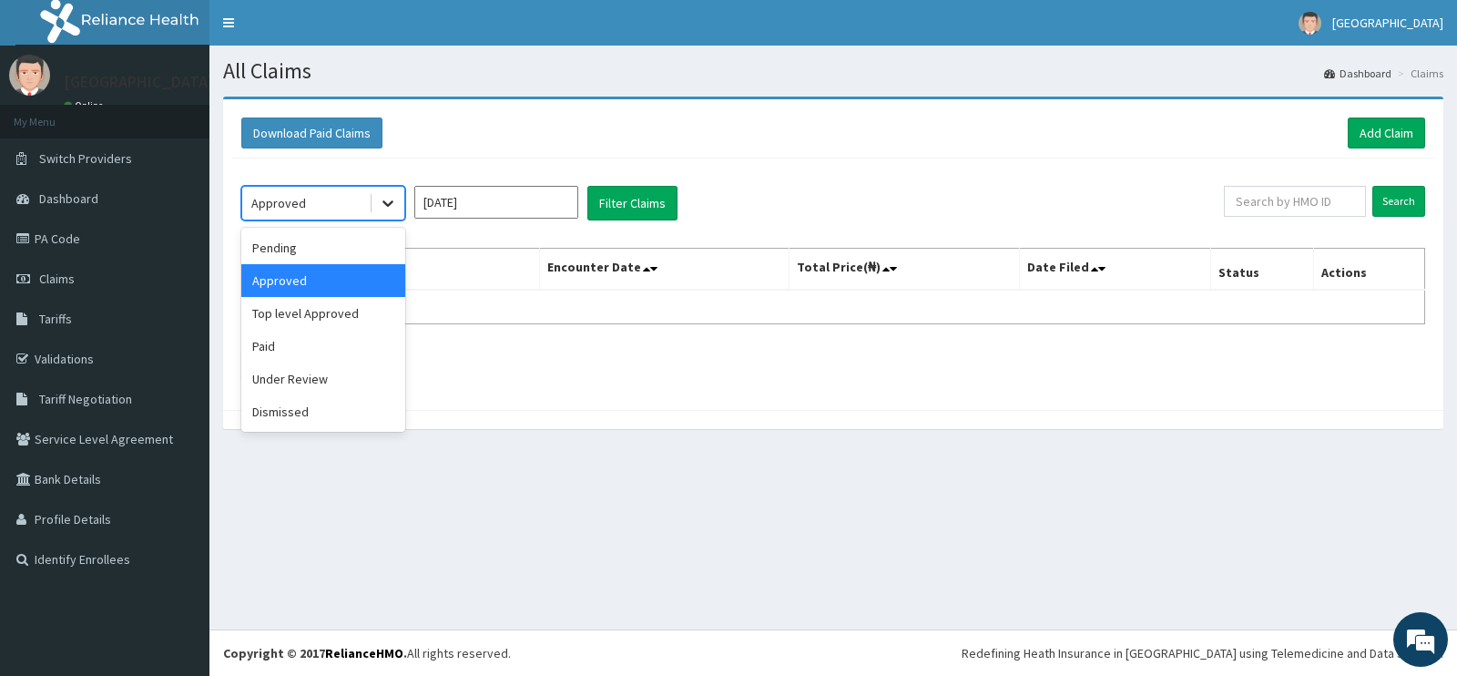
click at [378, 202] on div at bounding box center [388, 203] width 33 height 33
click at [503, 194] on input "[DATE]" at bounding box center [496, 202] width 164 height 33
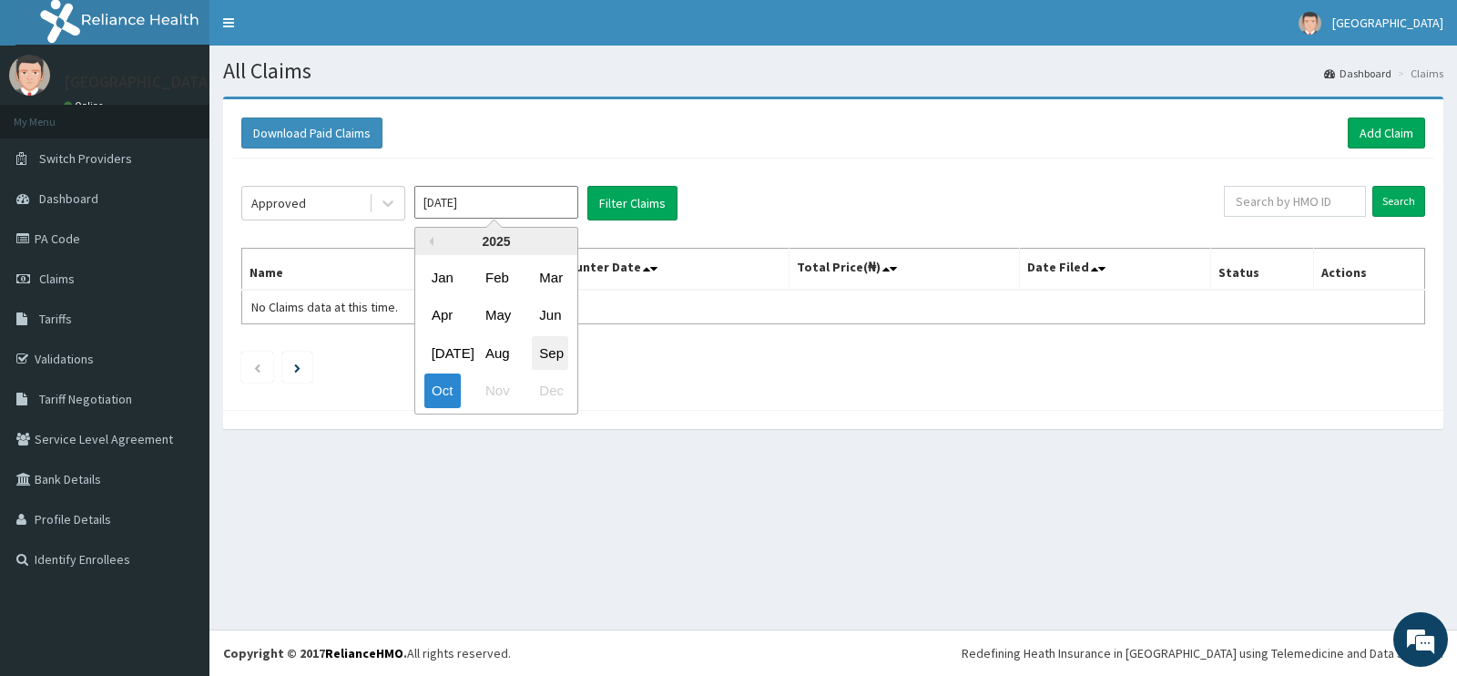
click at [548, 349] on div "Sep" at bounding box center [550, 353] width 36 height 34
type input "[DATE]"
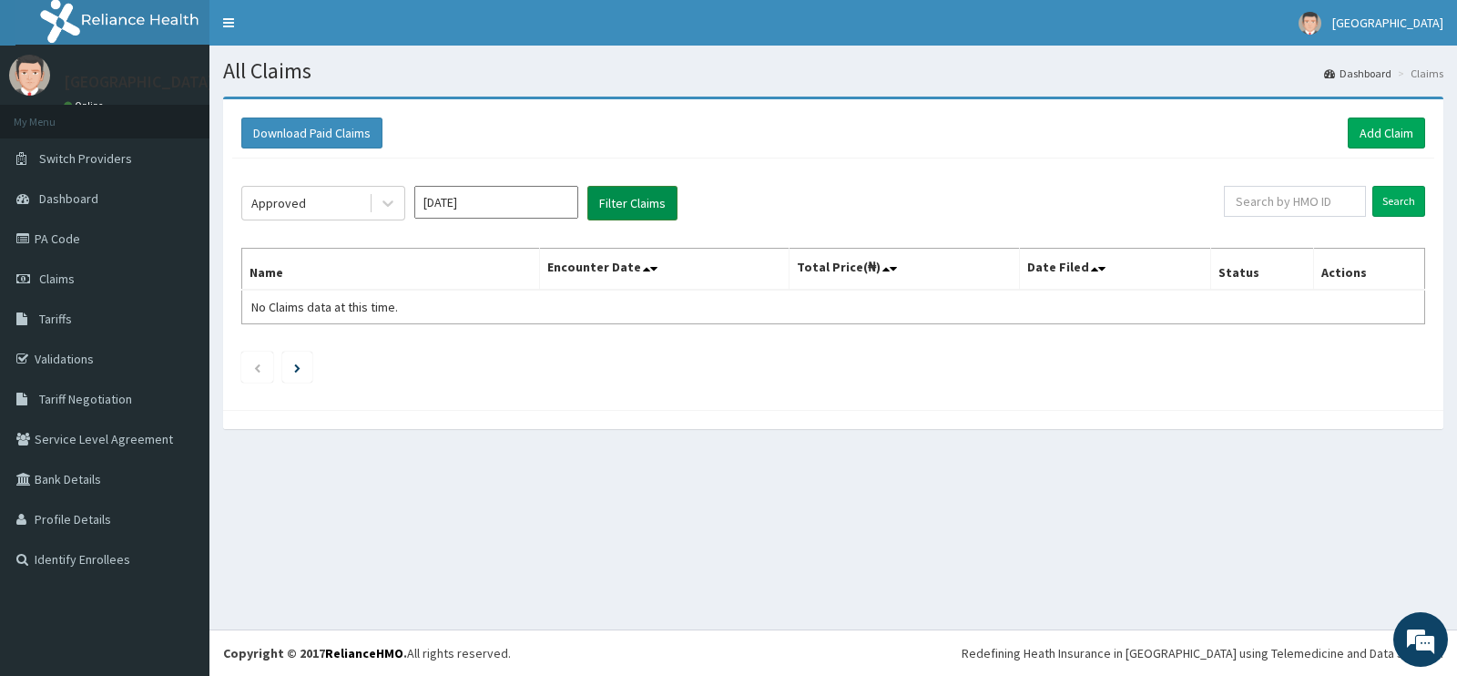
click at [642, 194] on button "Filter Claims" at bounding box center [633, 203] width 90 height 35
click at [609, 198] on button "Filter Claims" at bounding box center [633, 203] width 90 height 35
click at [624, 192] on button "Filter Claims" at bounding box center [633, 203] width 90 height 35
click at [629, 199] on button "Filter Claims" at bounding box center [633, 203] width 90 height 35
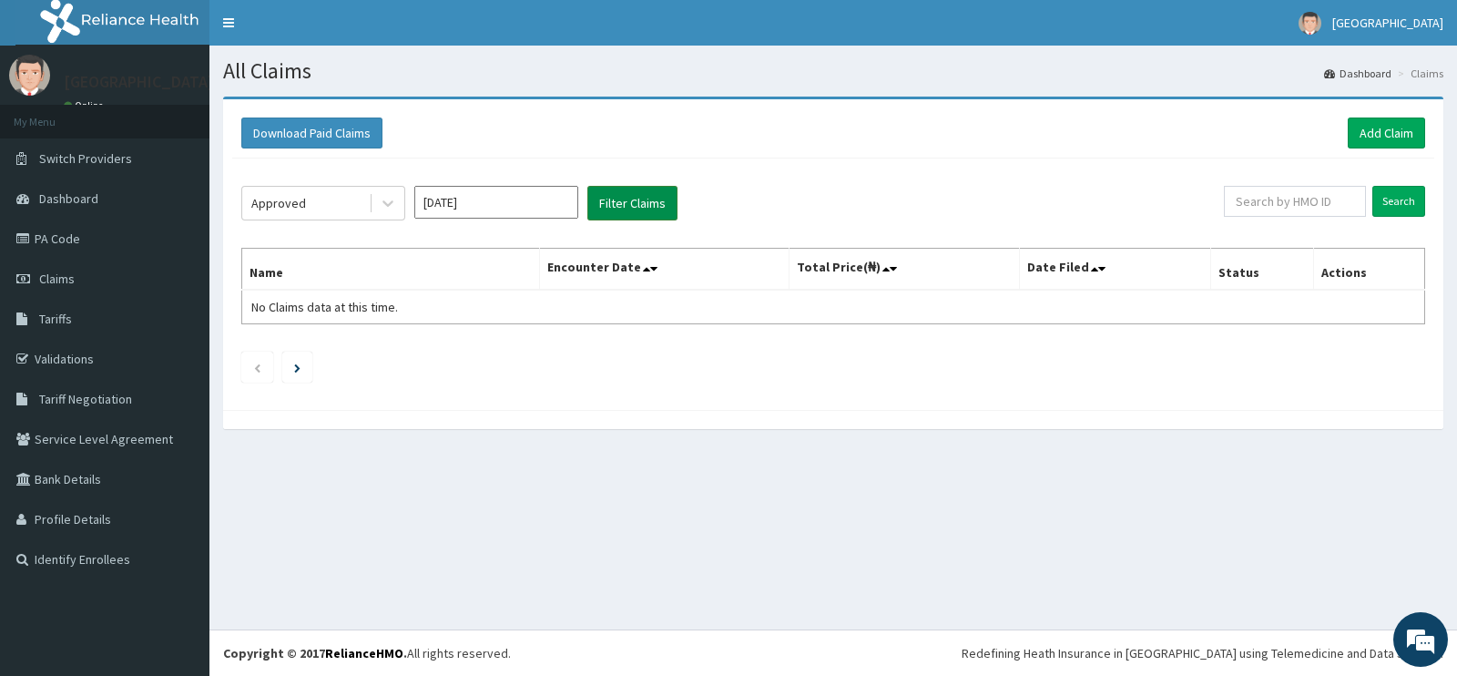
click at [629, 199] on button "Filter Claims" at bounding box center [633, 203] width 90 height 35
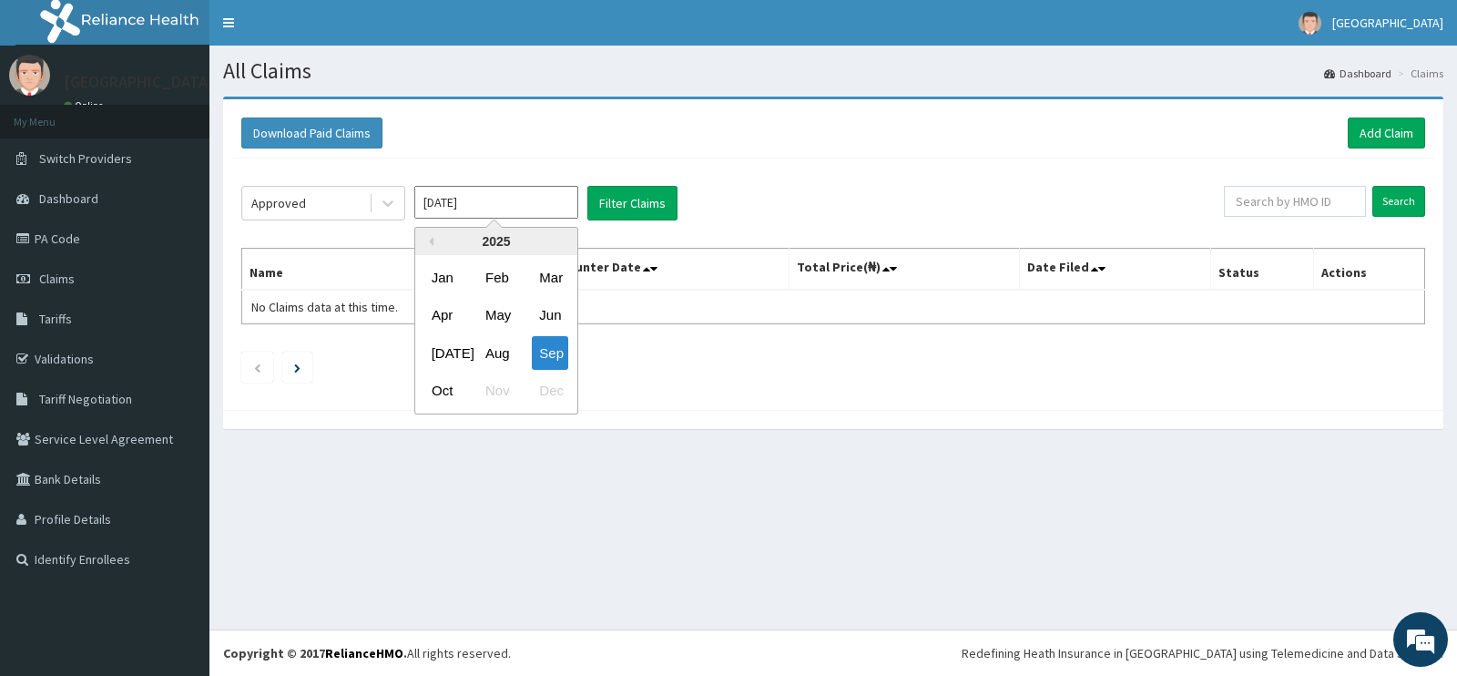
click at [524, 200] on input "[DATE]" at bounding box center [496, 202] width 164 height 33
click at [395, 198] on icon at bounding box center [388, 203] width 18 height 18
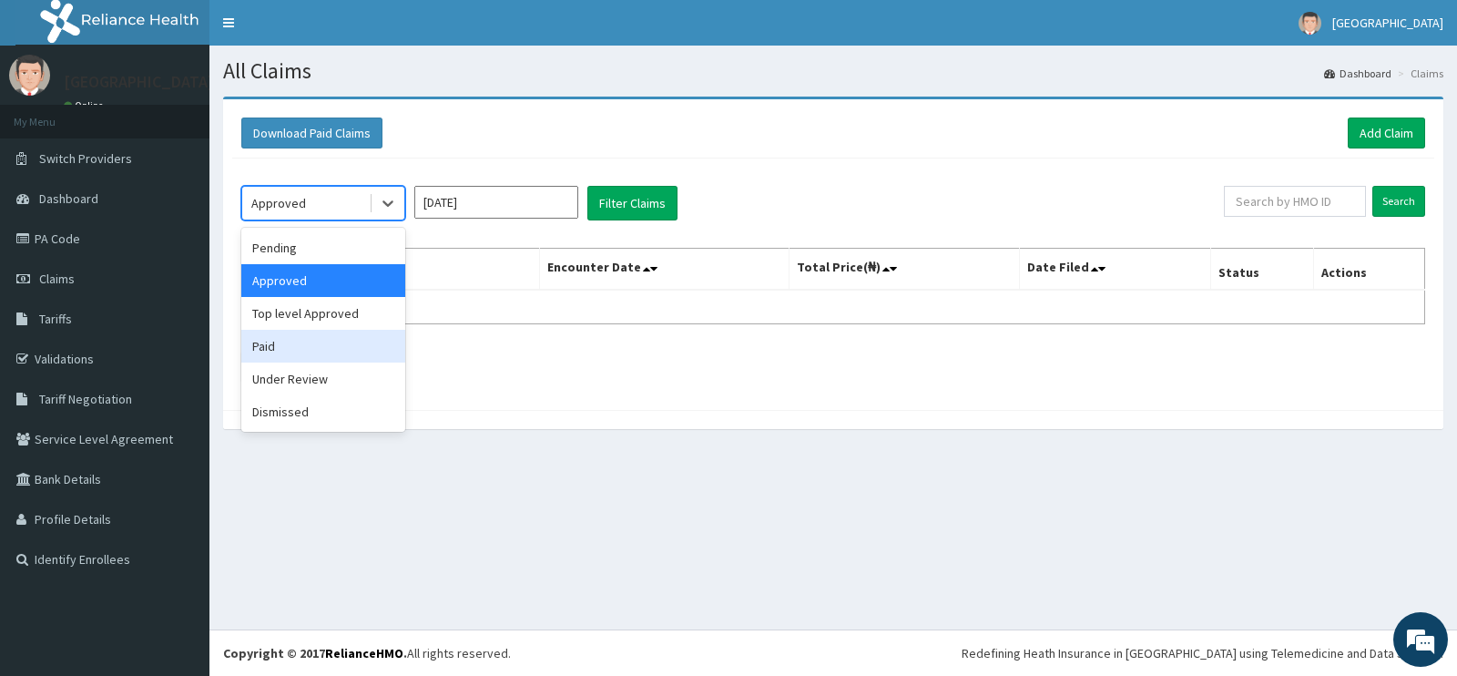
click at [307, 335] on div "Paid" at bounding box center [323, 346] width 164 height 33
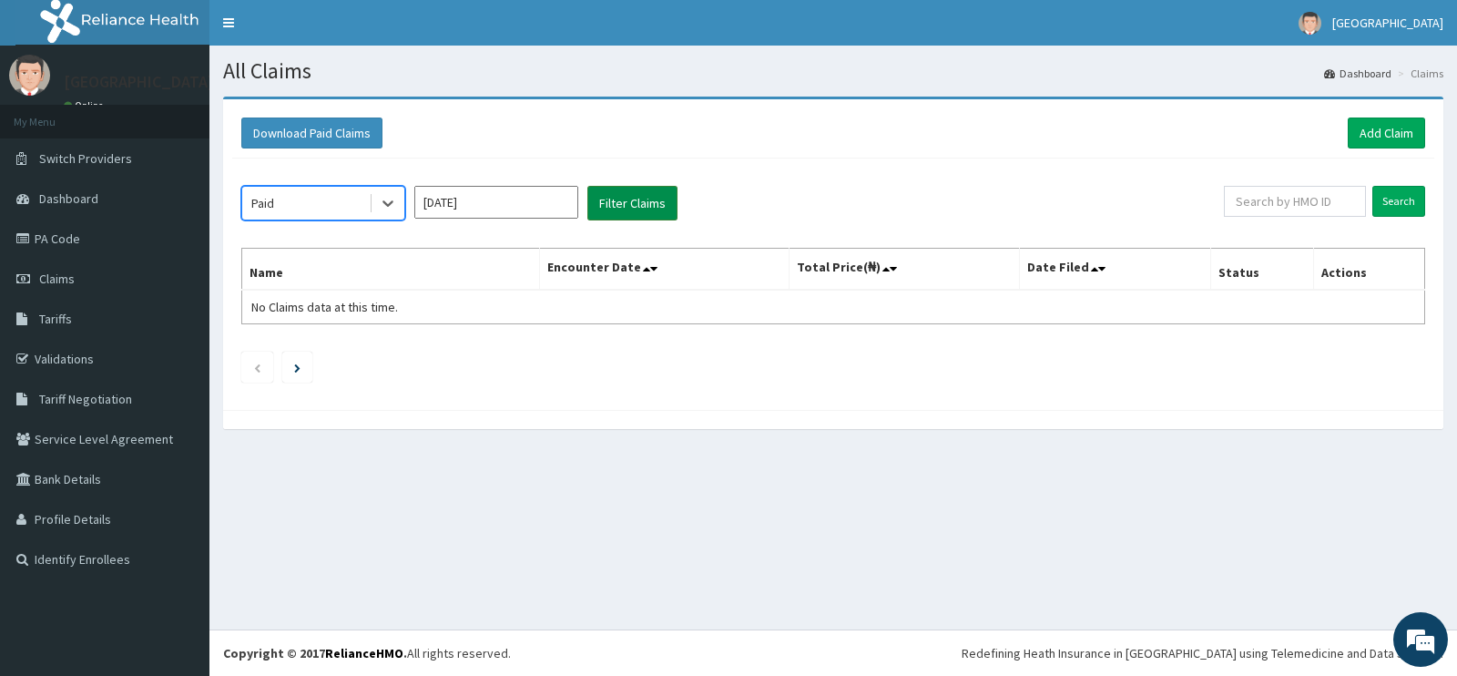
click at [643, 204] on button "Filter Claims" at bounding box center [633, 203] width 90 height 35
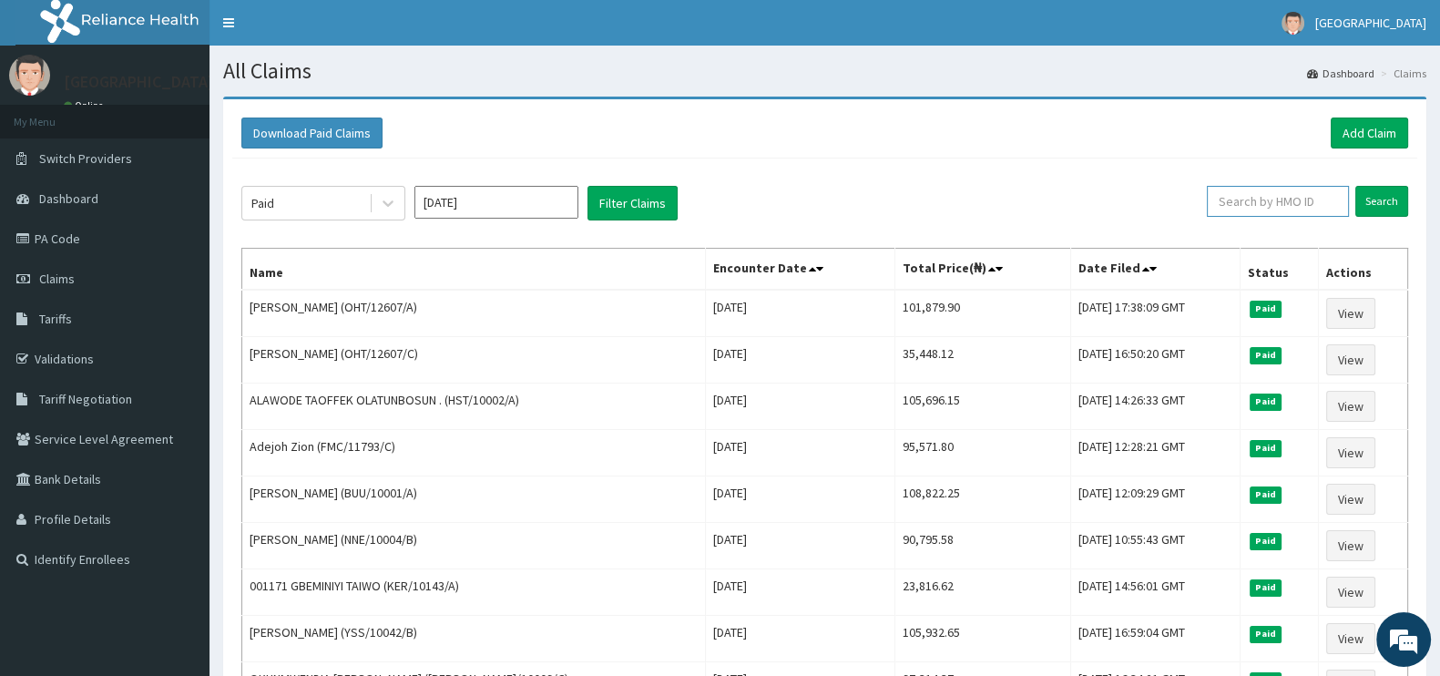
click at [1280, 201] on input "text" at bounding box center [1278, 201] width 142 height 31
type input "OHT/12804/A"
click at [1373, 198] on input "Search" at bounding box center [1381, 201] width 53 height 31
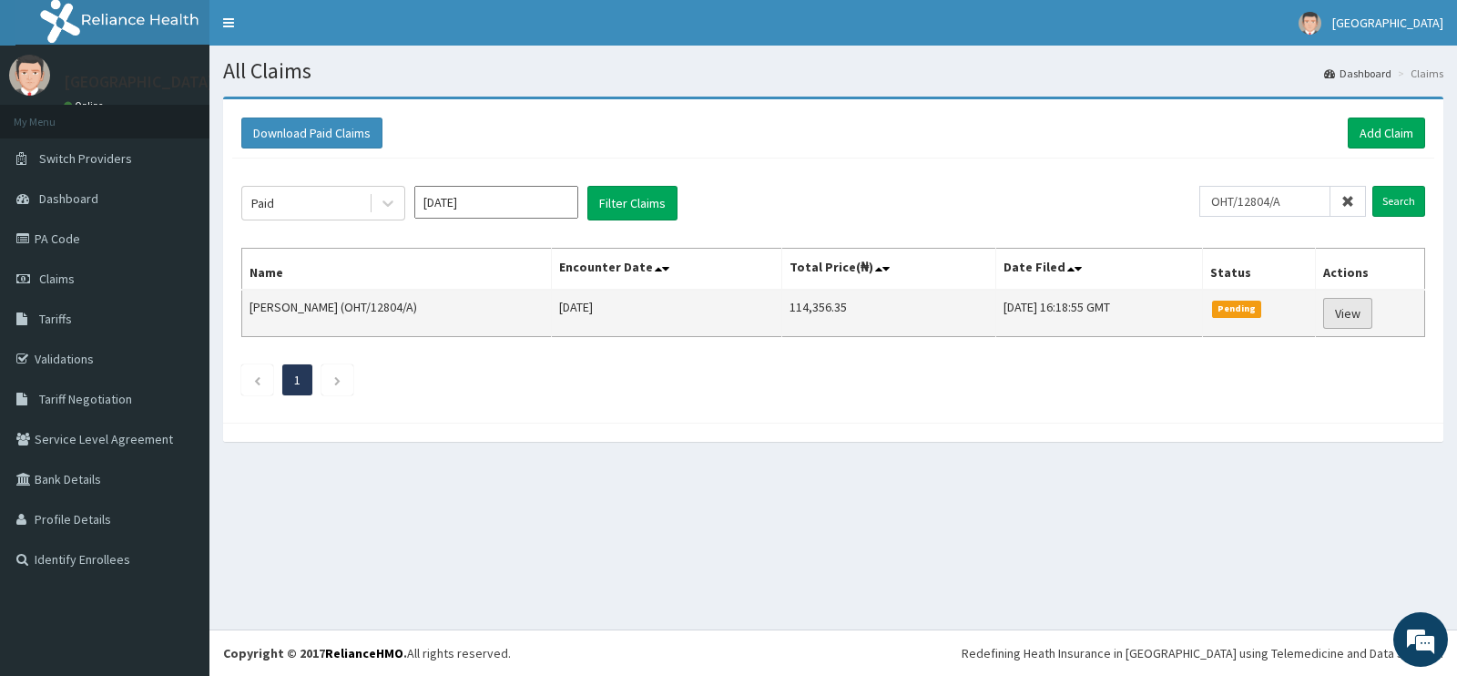
click at [1348, 308] on link "View" at bounding box center [1347, 313] width 49 height 31
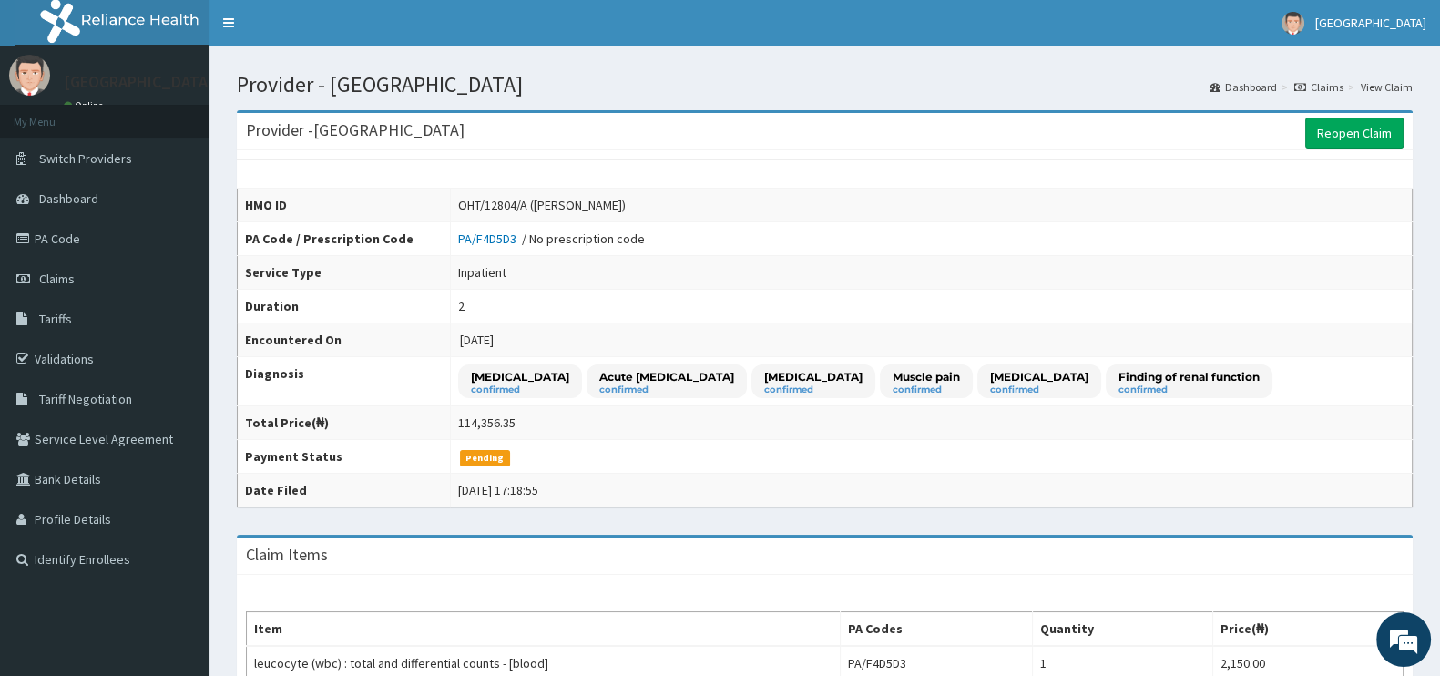
drag, startPoint x: 600, startPoint y: 220, endPoint x: 573, endPoint y: 225, distance: 27.7
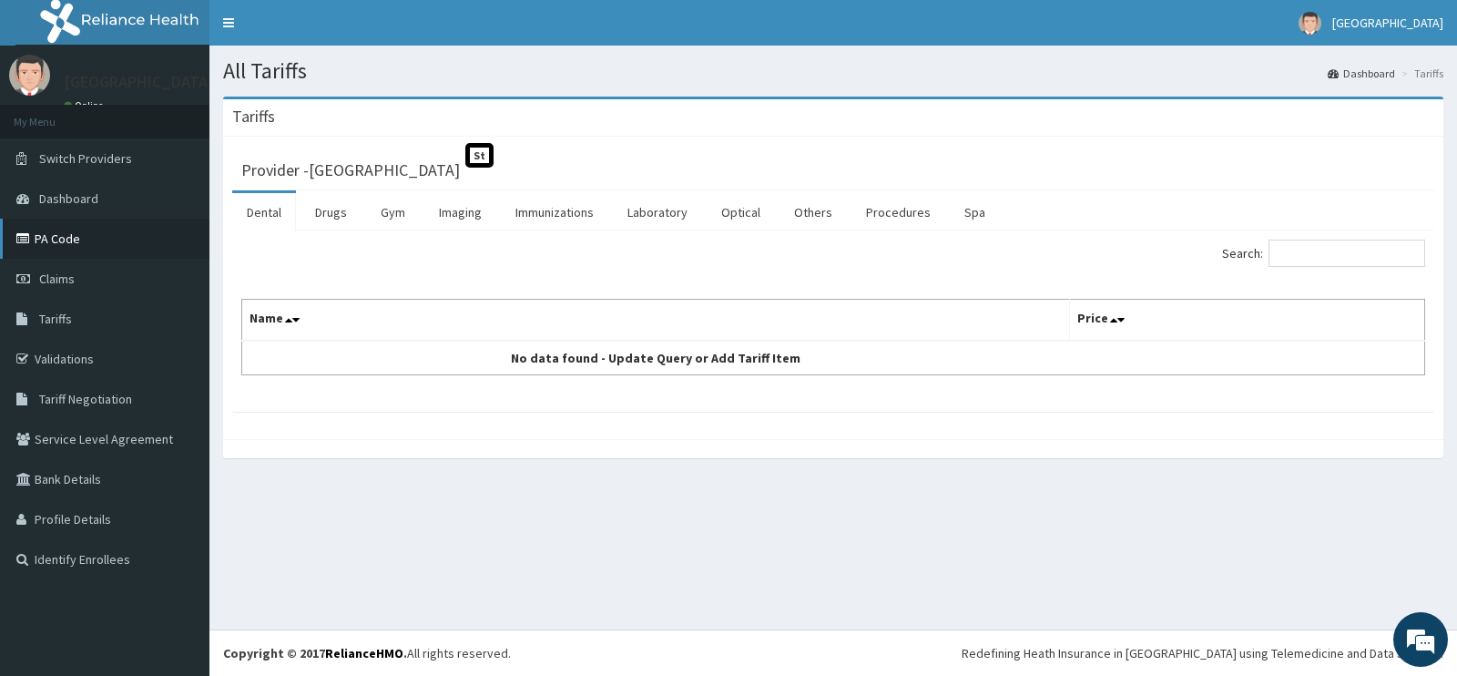
click at [52, 241] on link "PA Code" at bounding box center [104, 239] width 209 height 40
